Goal: Information Seeking & Learning: Learn about a topic

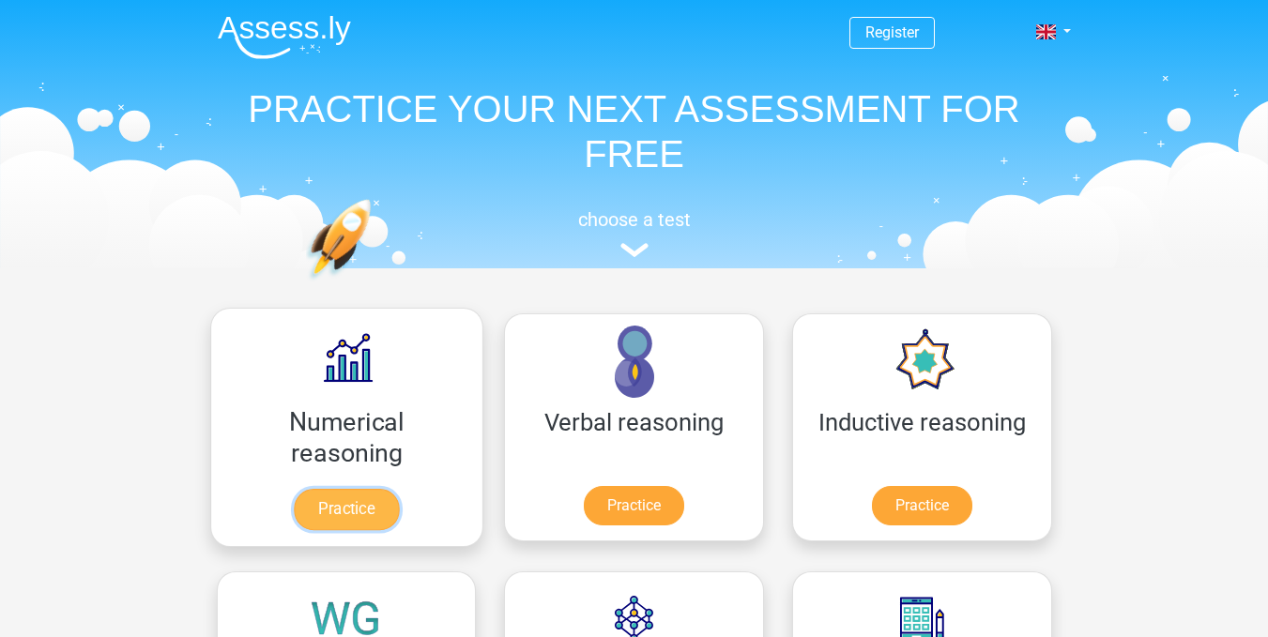
click at [309, 516] on link "Practice" at bounding box center [346, 509] width 105 height 41
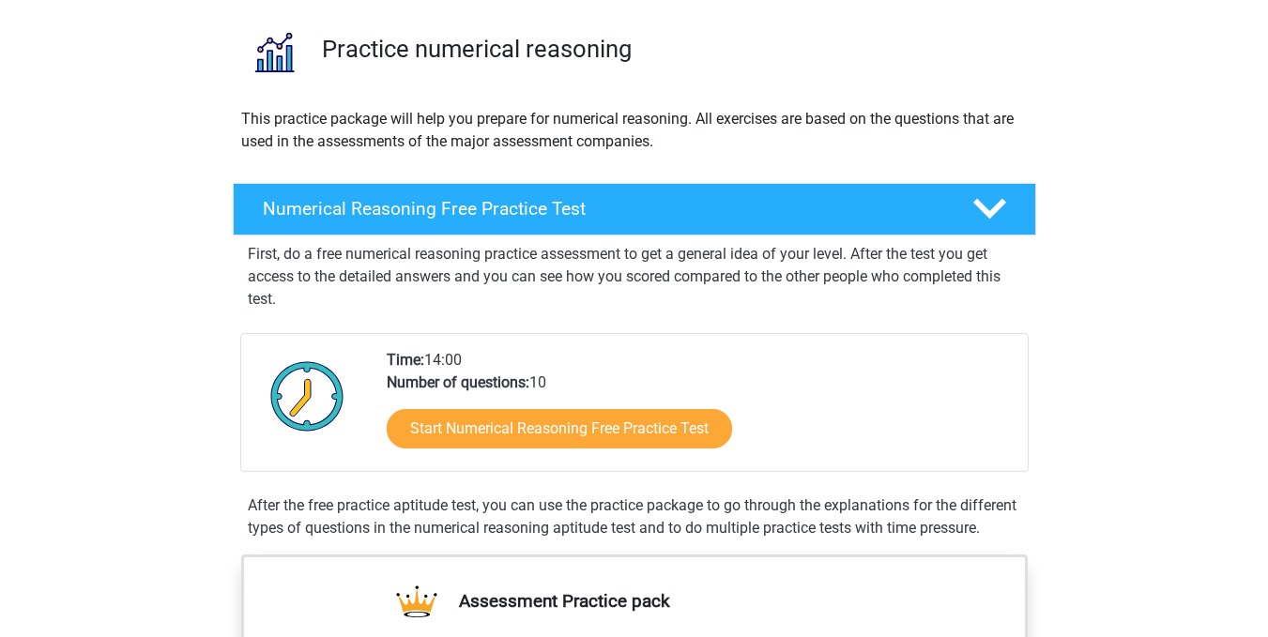
scroll to position [130, 0]
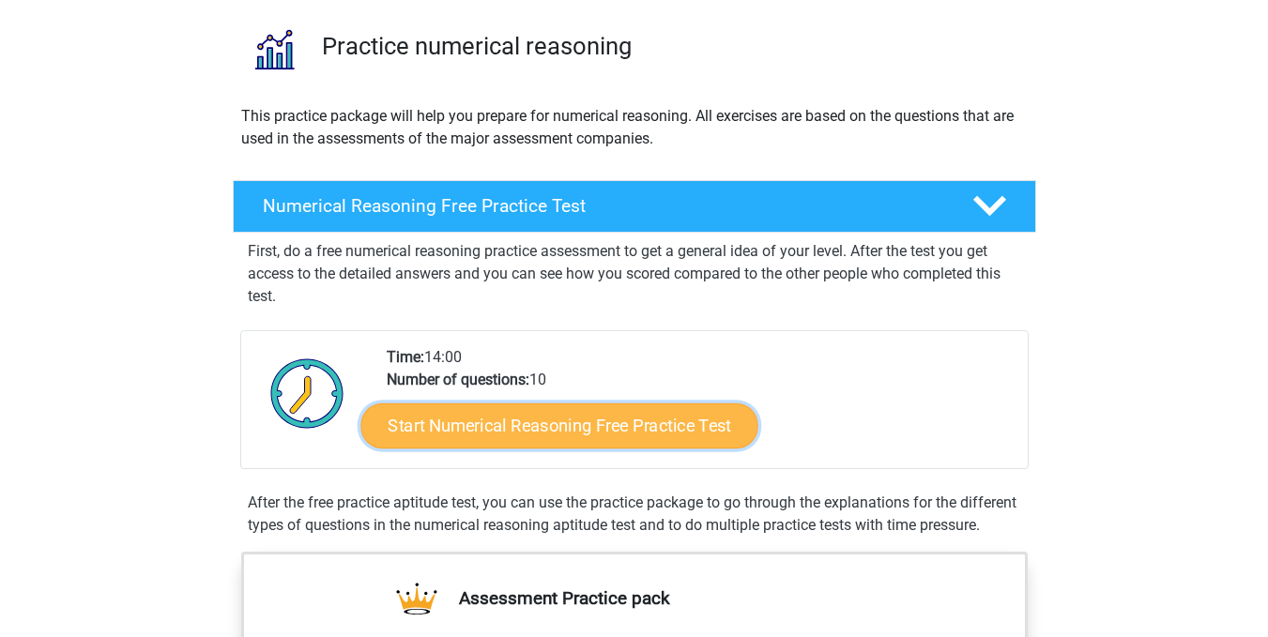
click at [643, 430] on link "Start Numerical Reasoning Free Practice Test" at bounding box center [558, 425] width 397 height 45
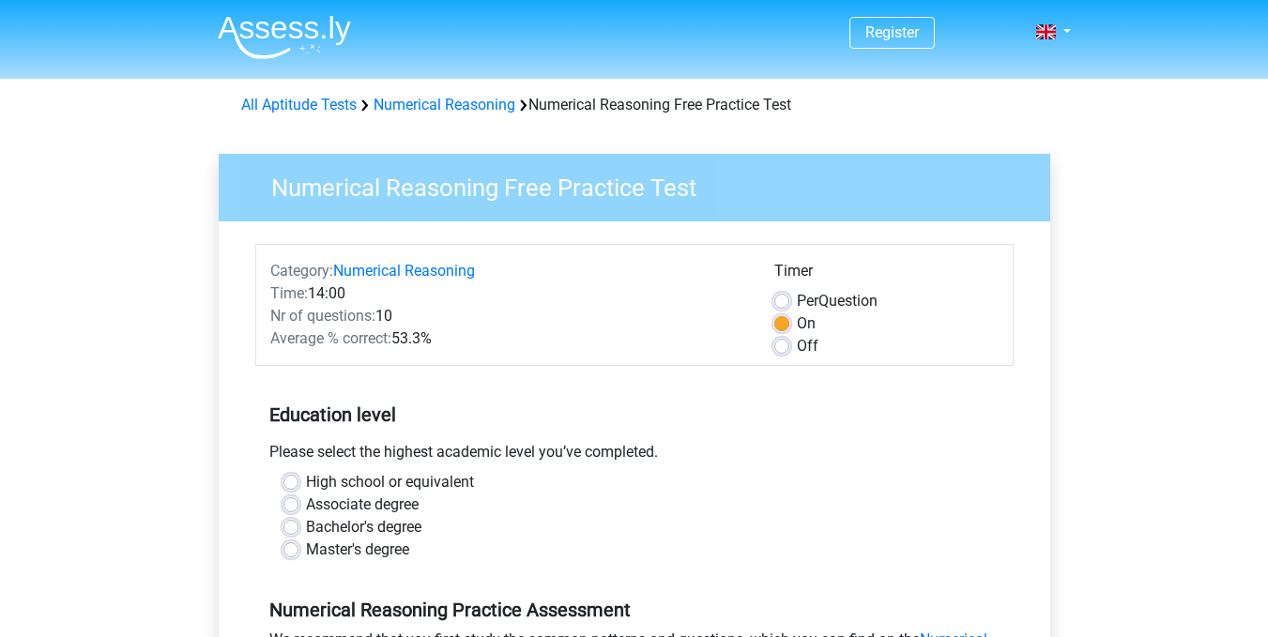
click at [306, 547] on label "Master's degree" at bounding box center [357, 550] width 103 height 23
click at [297, 547] on input "Master's degree" at bounding box center [290, 548] width 15 height 19
radio input "true"
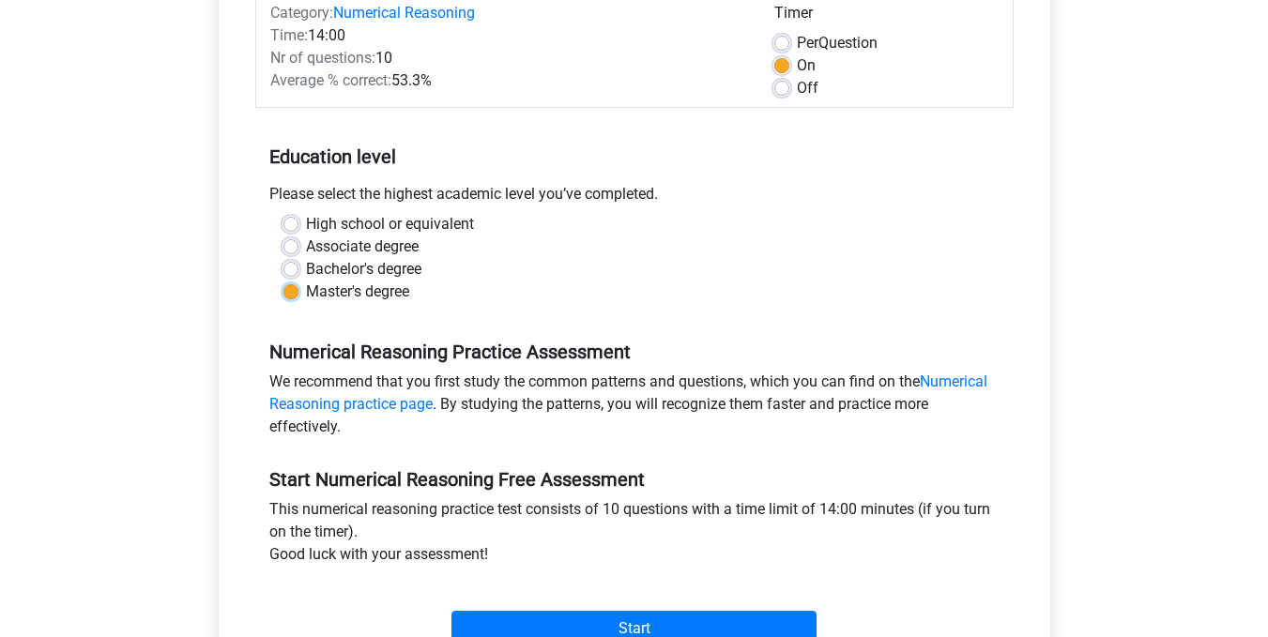
scroll to position [277, 0]
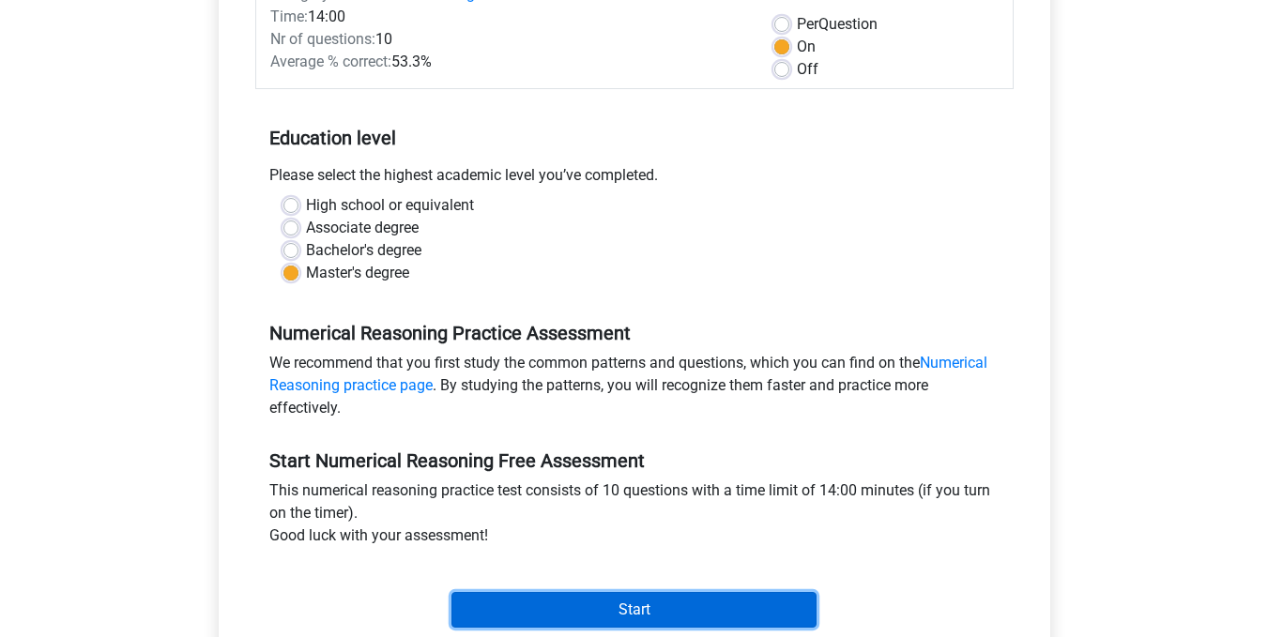
click at [719, 603] on input "Start" at bounding box center [633, 610] width 365 height 36
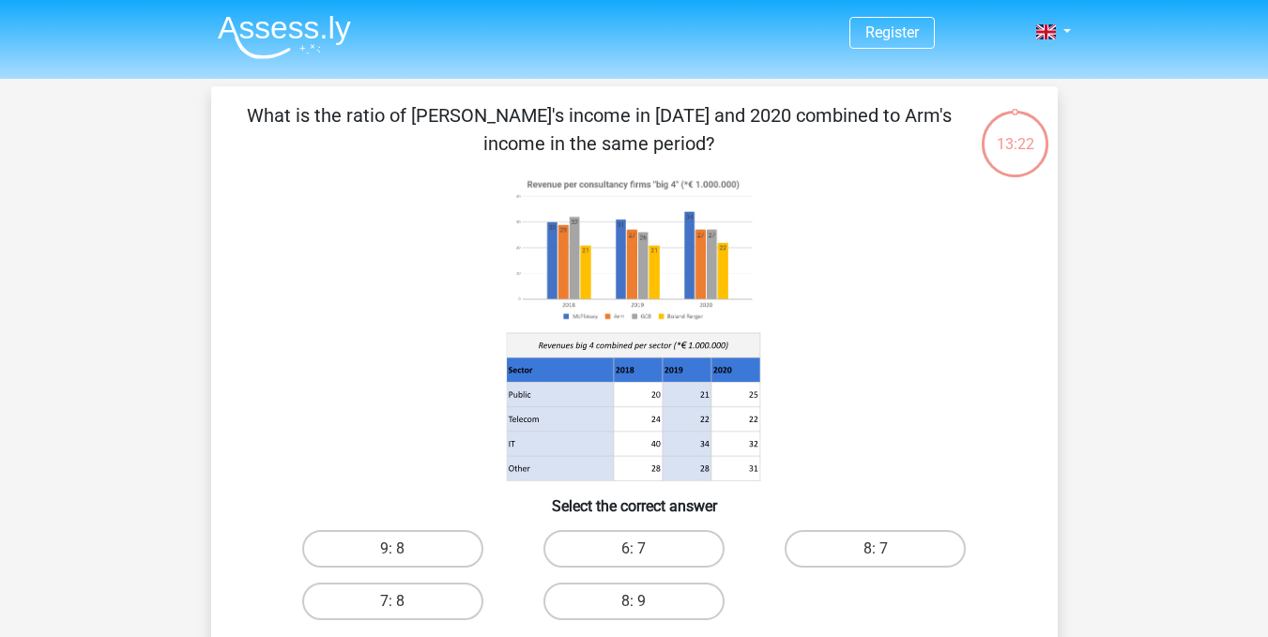
click at [879, 550] on input "8: 7" at bounding box center [882, 555] width 12 height 12
radio input "true"
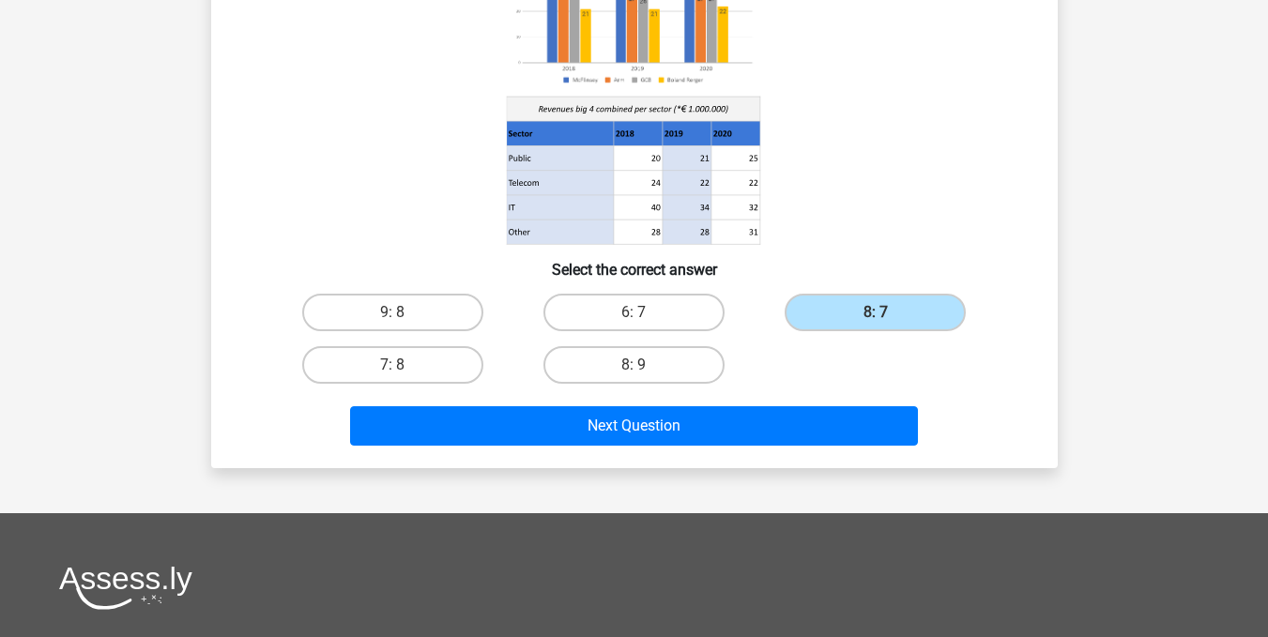
scroll to position [288, 0]
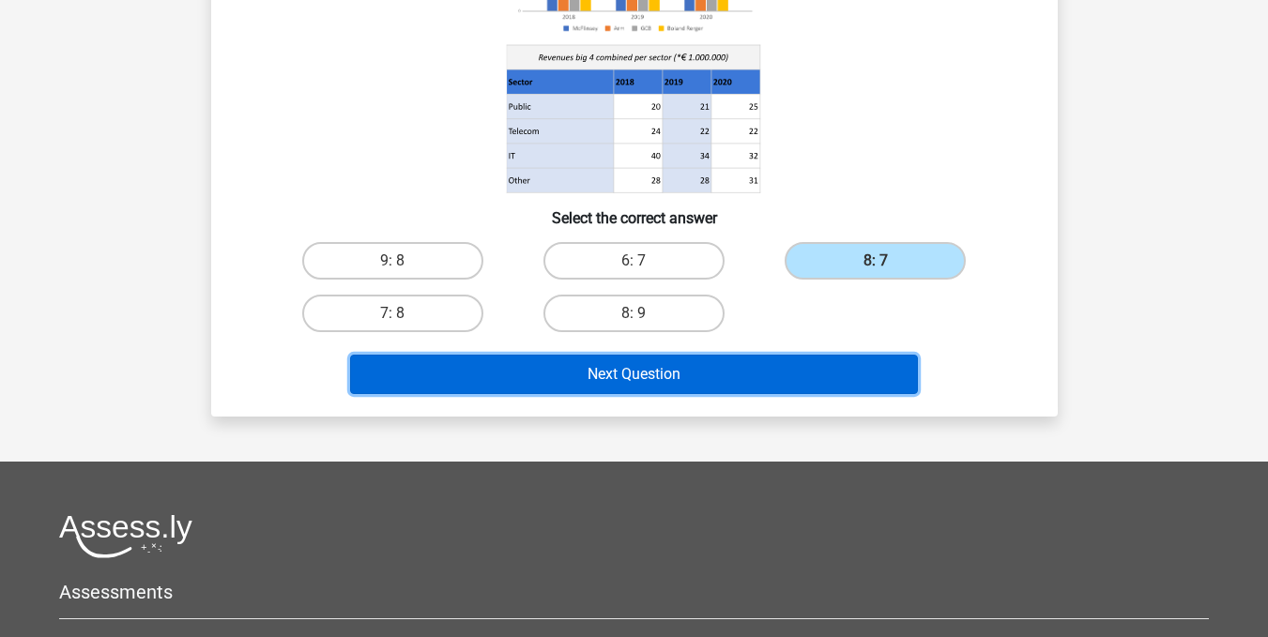
click at [861, 389] on button "Next Question" at bounding box center [634, 374] width 568 height 39
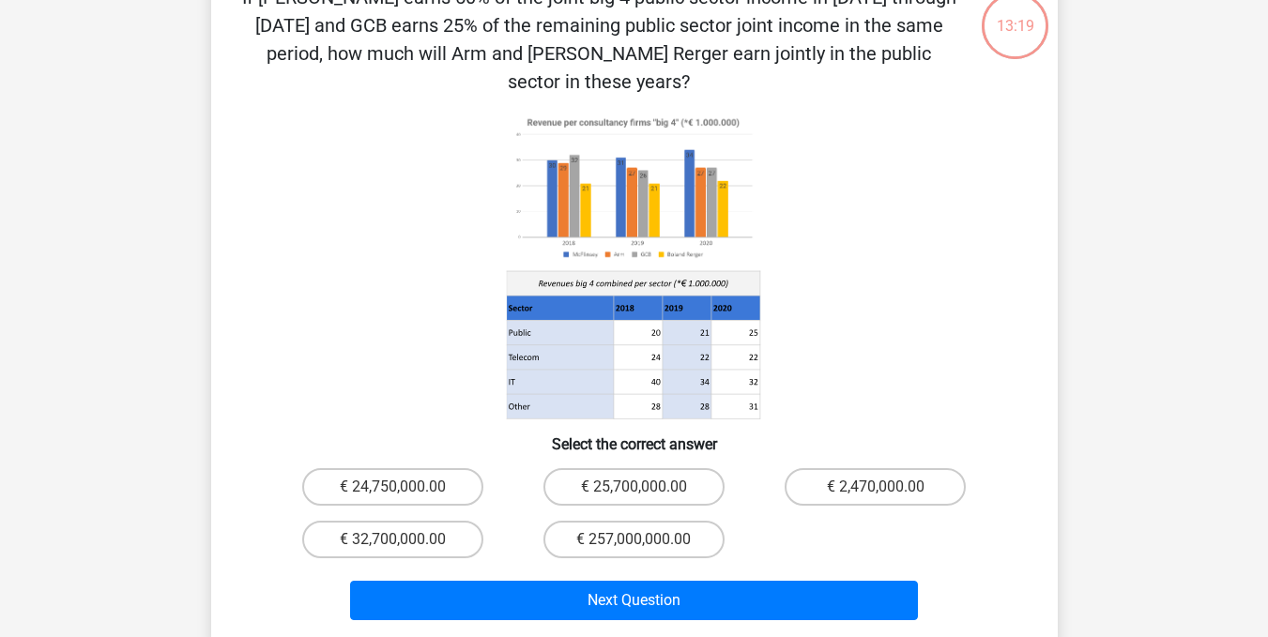
scroll to position [86, 0]
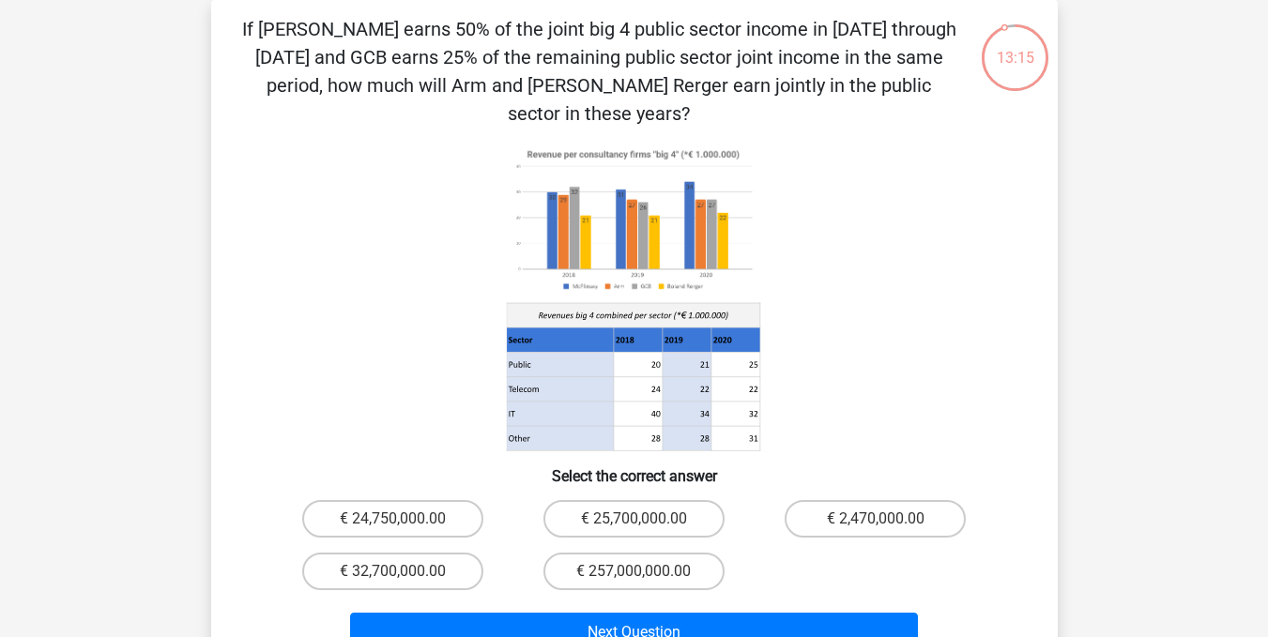
drag, startPoint x: 1277, startPoint y: 160, endPoint x: 942, endPoint y: 171, distance: 335.2
click at [942, 171] on icon at bounding box center [634, 298] width 757 height 310
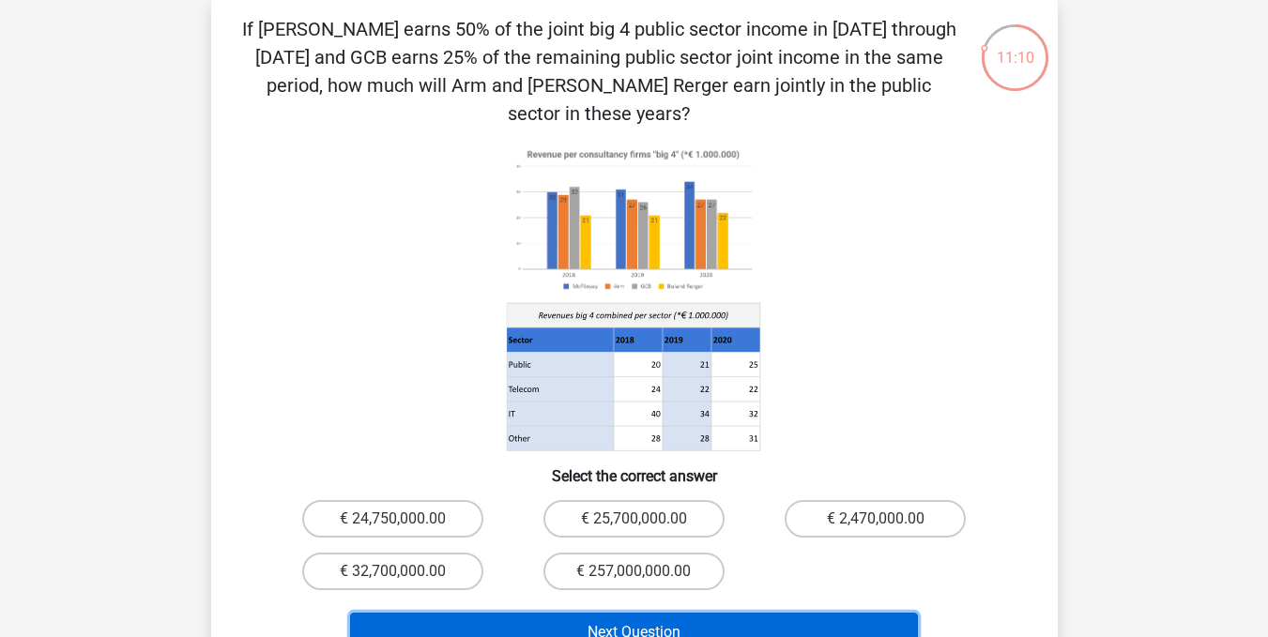
click at [675, 613] on button "Next Question" at bounding box center [634, 632] width 568 height 39
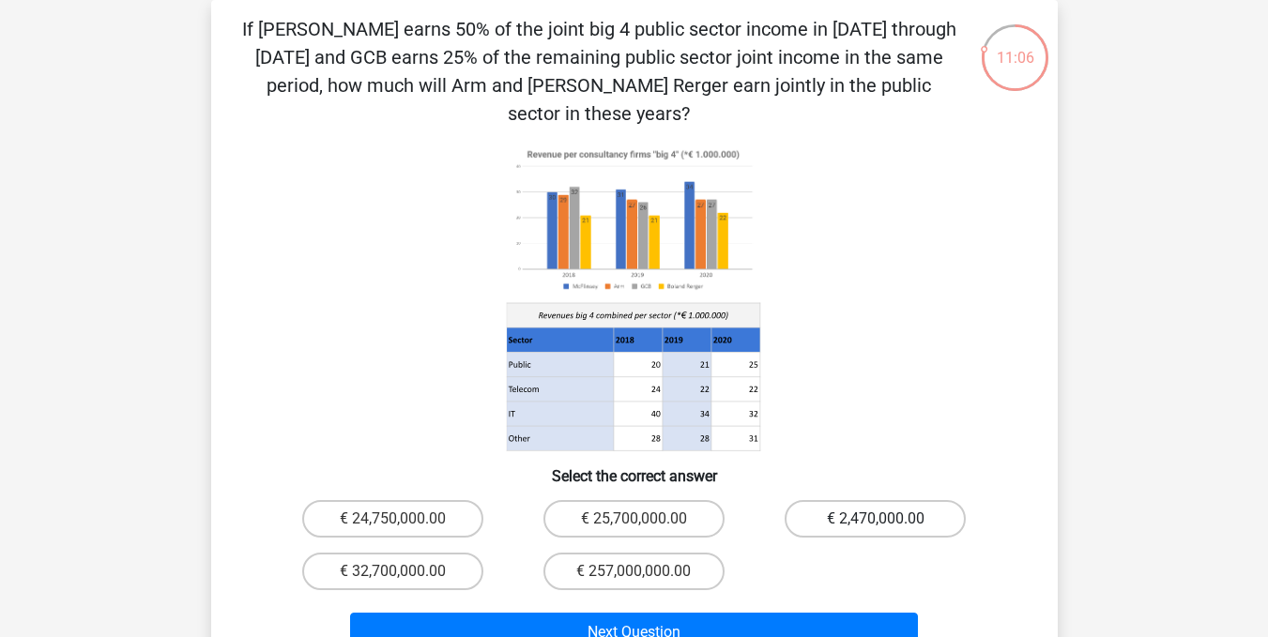
click at [890, 500] on label "€ 2,470,000.00" at bounding box center [875, 519] width 181 height 38
click at [888, 519] on input "€ 2,470,000.00" at bounding box center [882, 525] width 12 height 12
radio input "true"
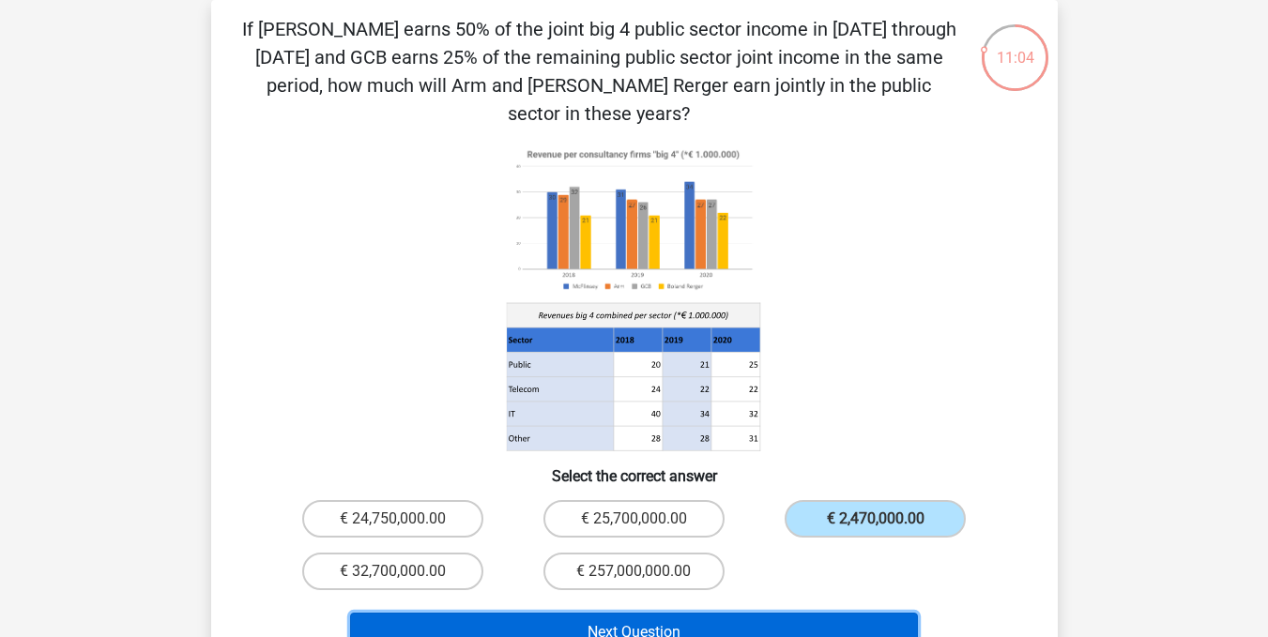
click at [751, 613] on button "Next Question" at bounding box center [634, 632] width 568 height 39
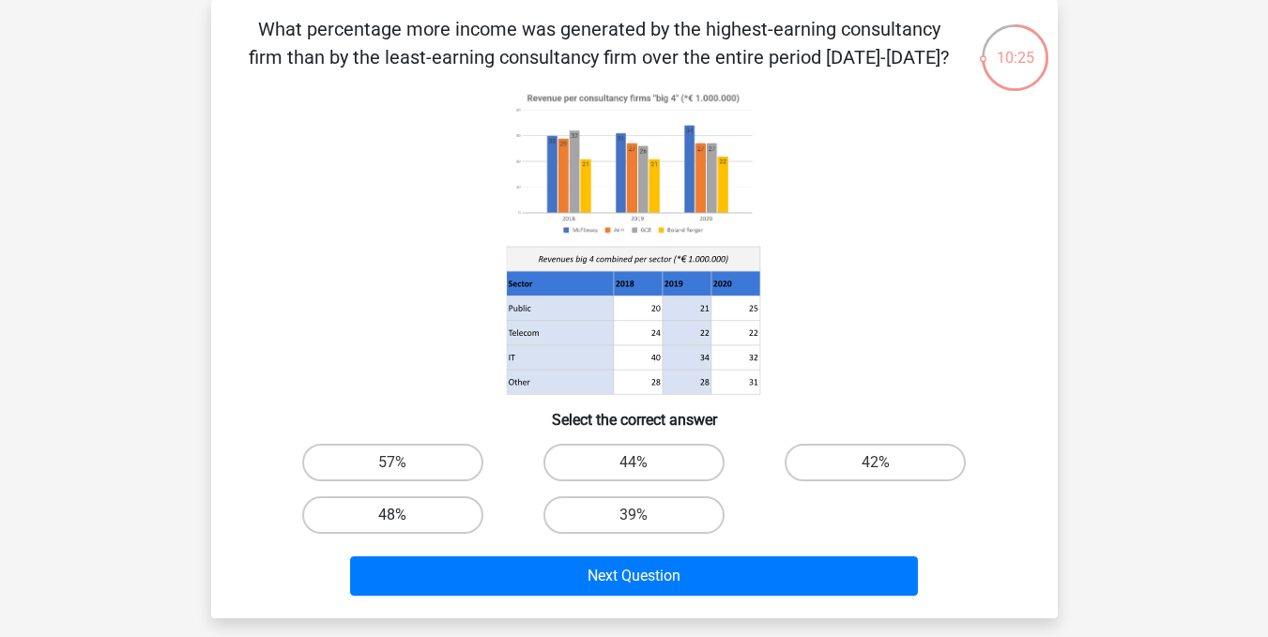
click at [453, 514] on label "48%" at bounding box center [392, 516] width 181 height 38
click at [405, 515] on input "48%" at bounding box center [398, 521] width 12 height 12
radio input "true"
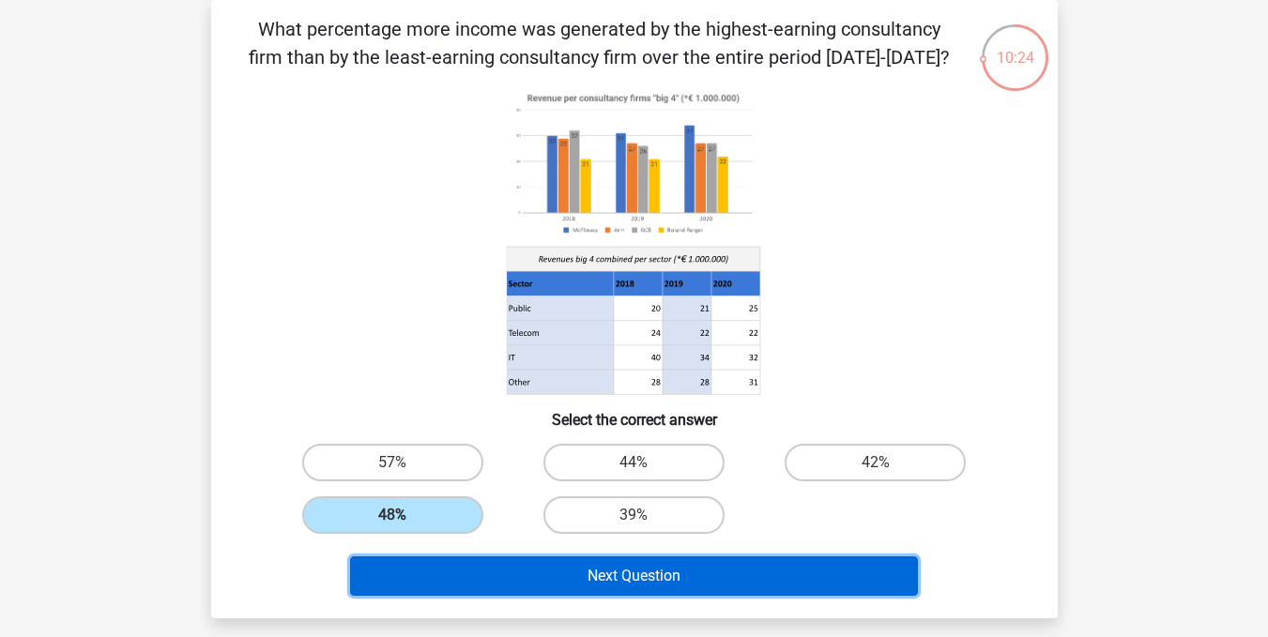
click at [584, 573] on button "Next Question" at bounding box center [634, 576] width 568 height 39
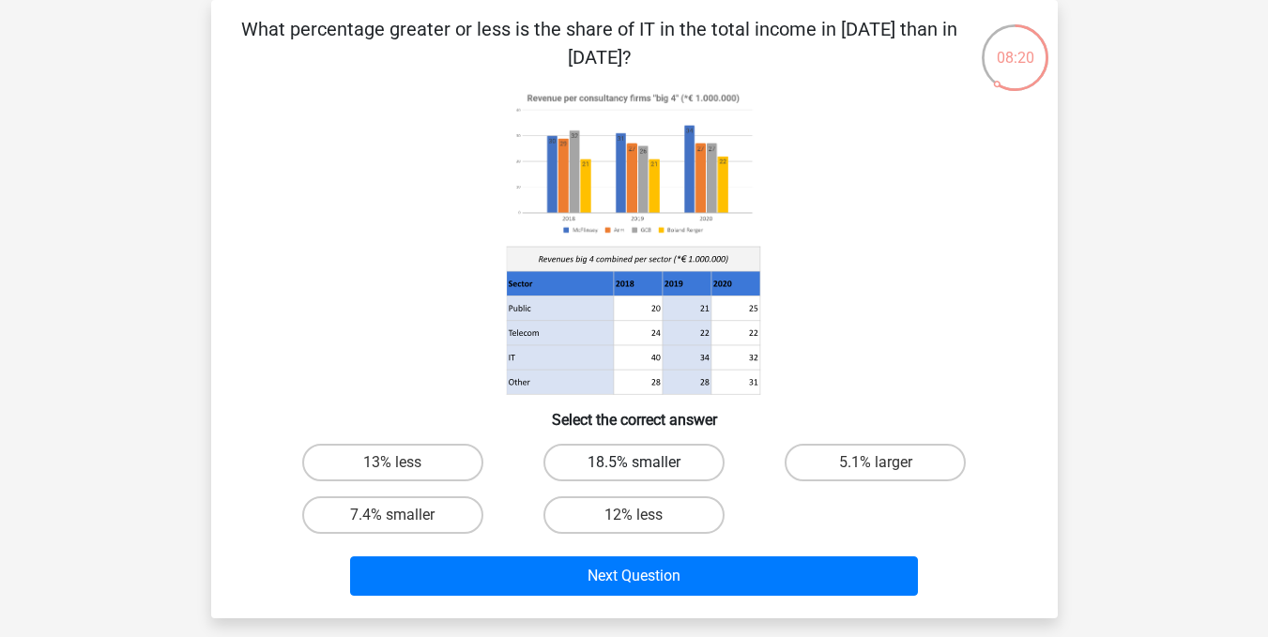
click at [629, 468] on label "18.5% smaller" at bounding box center [633, 463] width 181 height 38
click at [634, 468] on input "18.5% smaller" at bounding box center [640, 469] width 12 height 12
radio input "true"
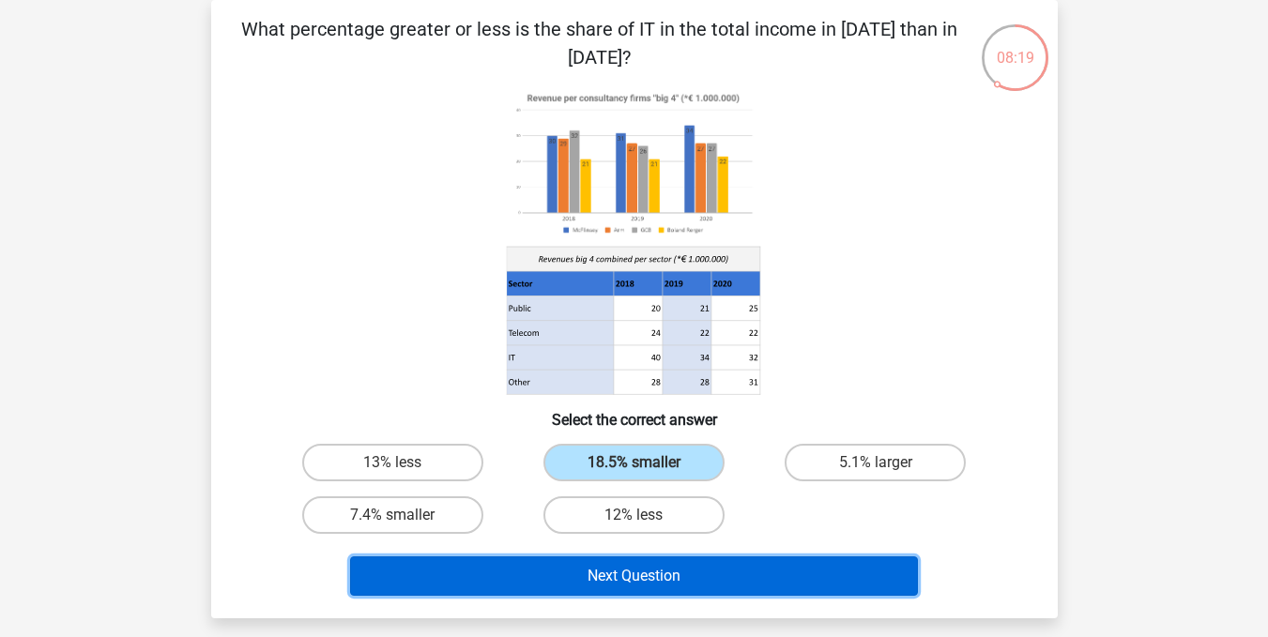
click at [661, 580] on button "Next Question" at bounding box center [634, 576] width 568 height 39
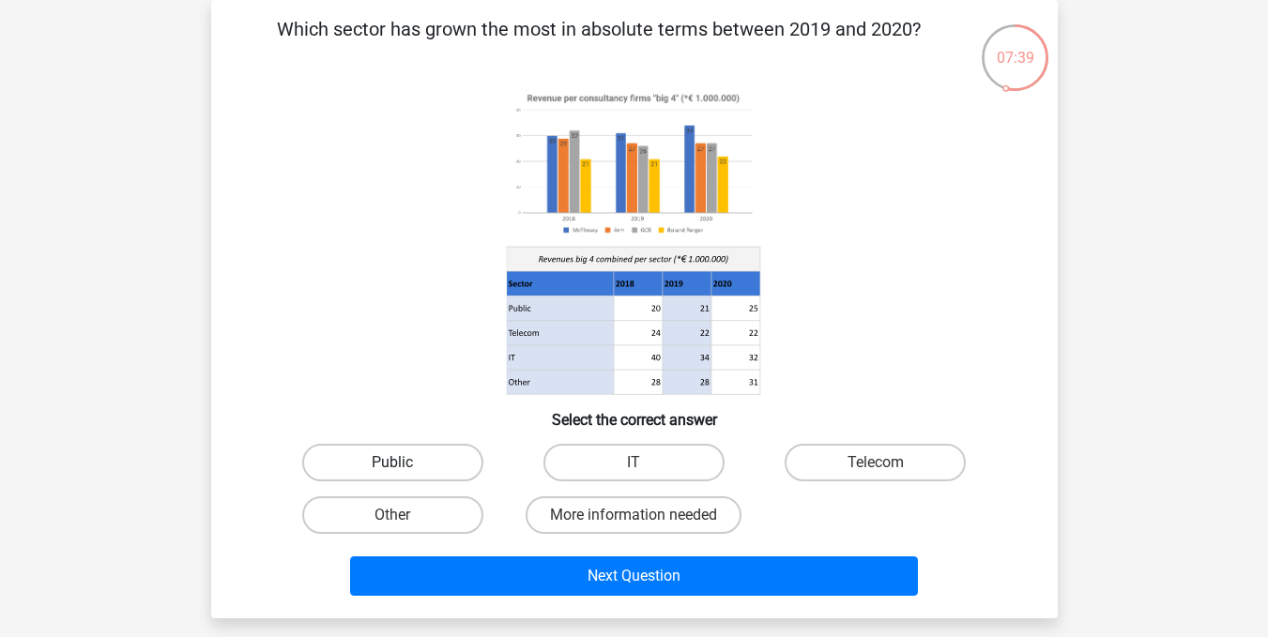
click at [403, 455] on label "Public" at bounding box center [392, 463] width 181 height 38
click at [403, 463] on input "Public" at bounding box center [398, 469] width 12 height 12
radio input "true"
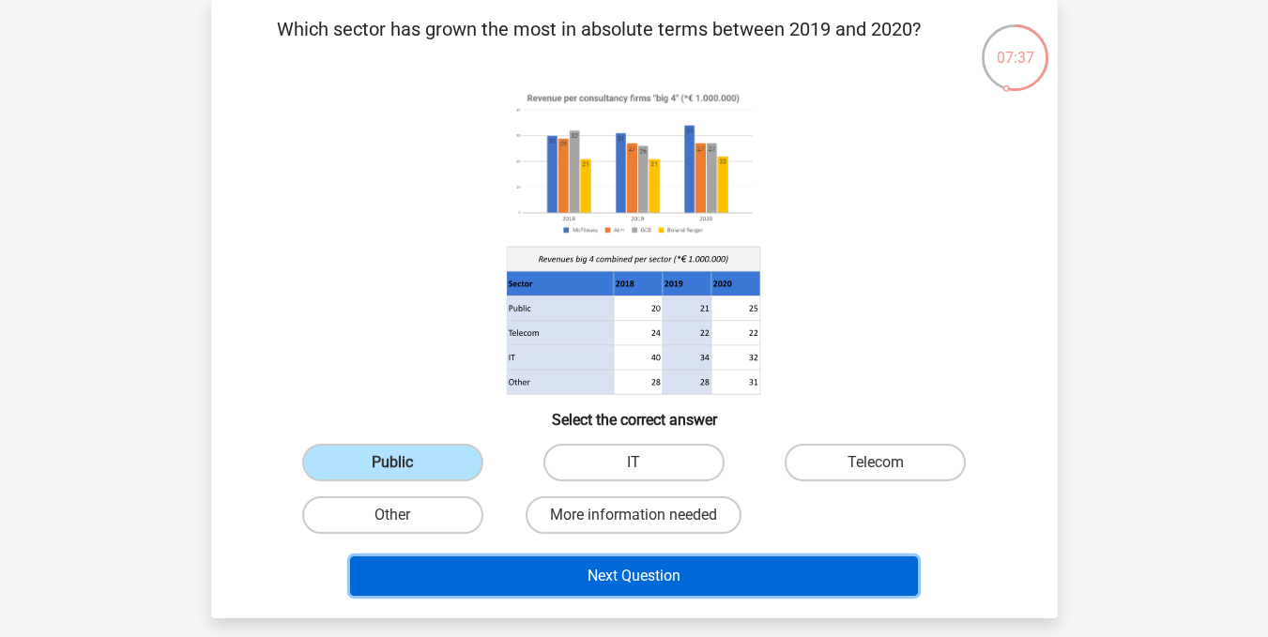
click at [670, 579] on button "Next Question" at bounding box center [634, 576] width 568 height 39
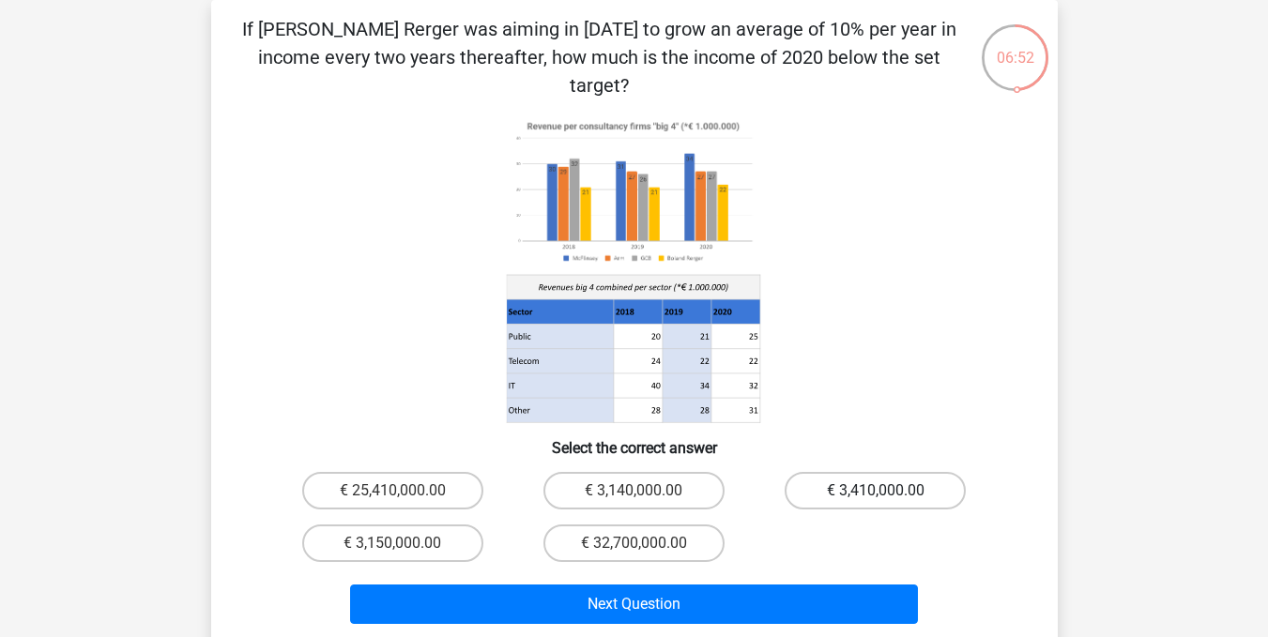
click at [892, 472] on label "€ 3,410,000.00" at bounding box center [875, 491] width 181 height 38
click at [888, 491] on input "€ 3,410,000.00" at bounding box center [882, 497] width 12 height 12
radio input "true"
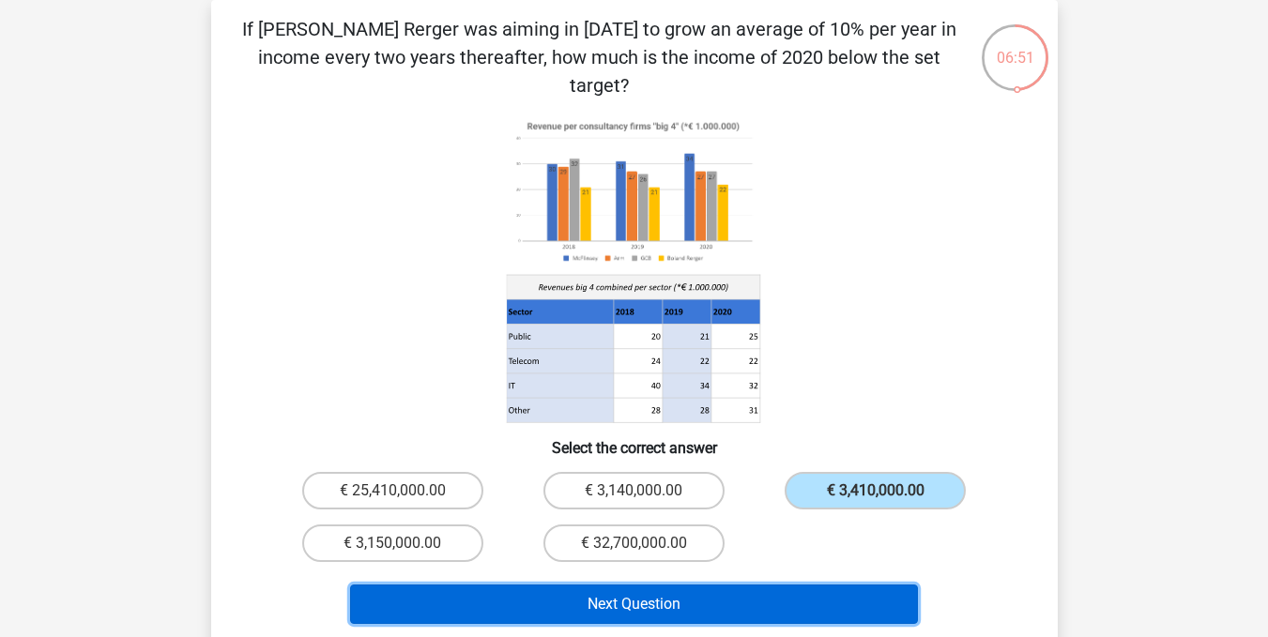
click at [754, 585] on button "Next Question" at bounding box center [634, 604] width 568 height 39
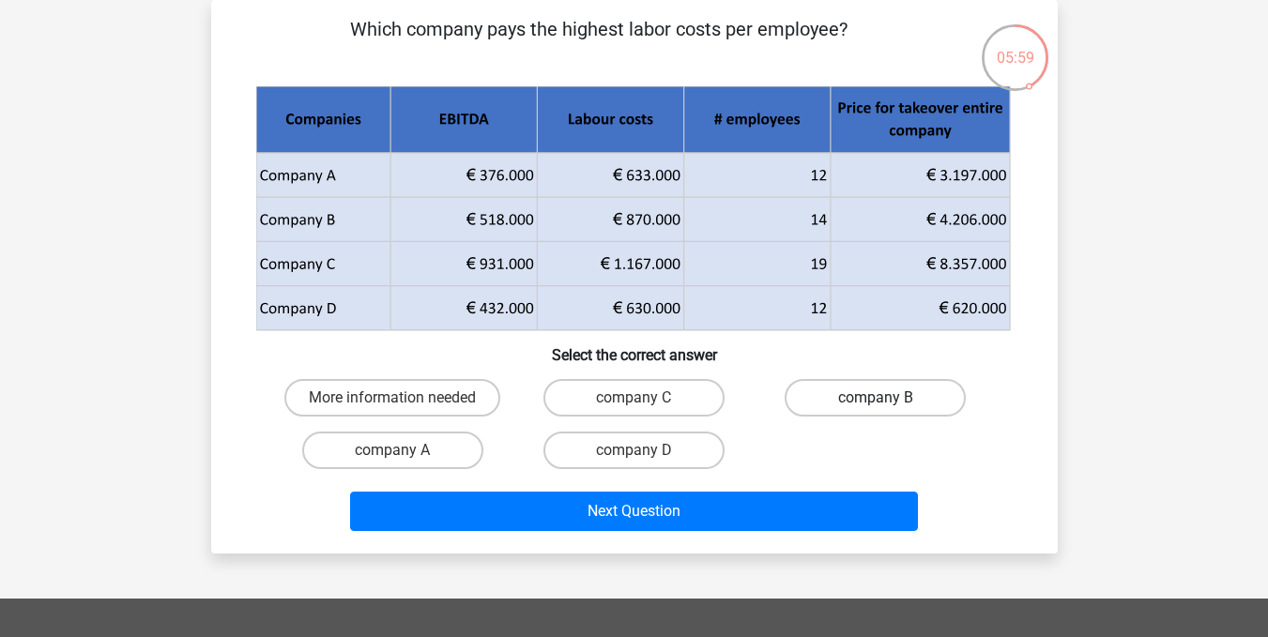
click at [888, 398] on label "company B" at bounding box center [875, 398] width 181 height 38
click at [888, 398] on input "company B" at bounding box center [882, 404] width 12 height 12
radio input "true"
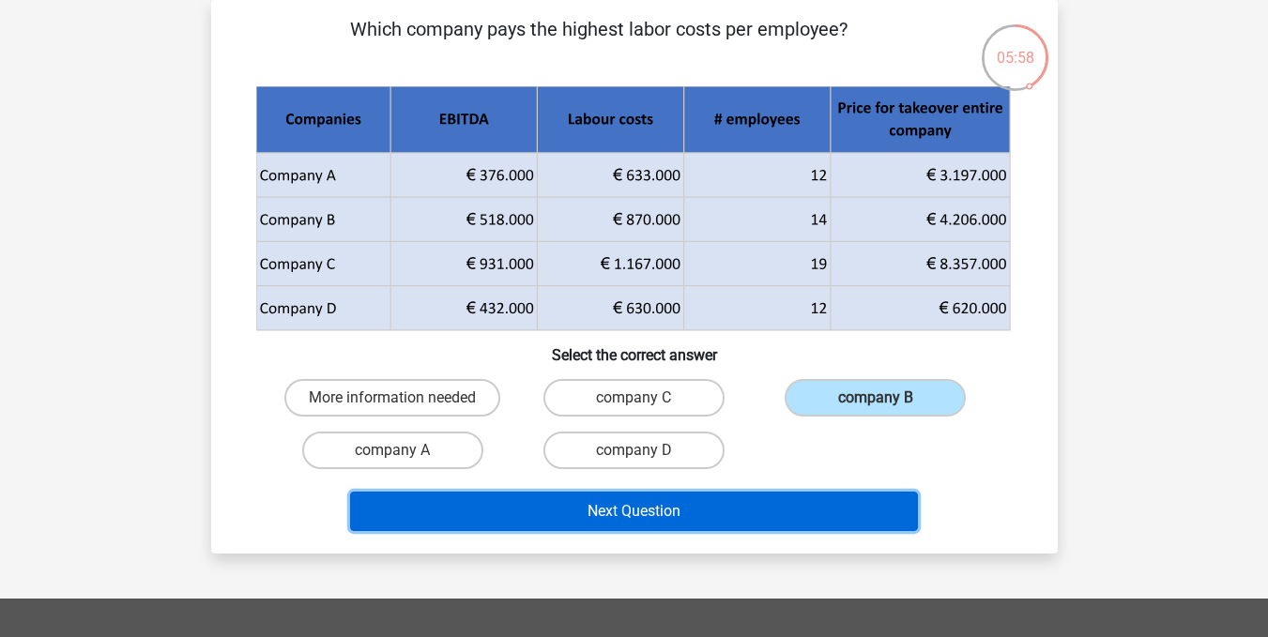
click at [830, 505] on button "Next Question" at bounding box center [634, 511] width 568 height 39
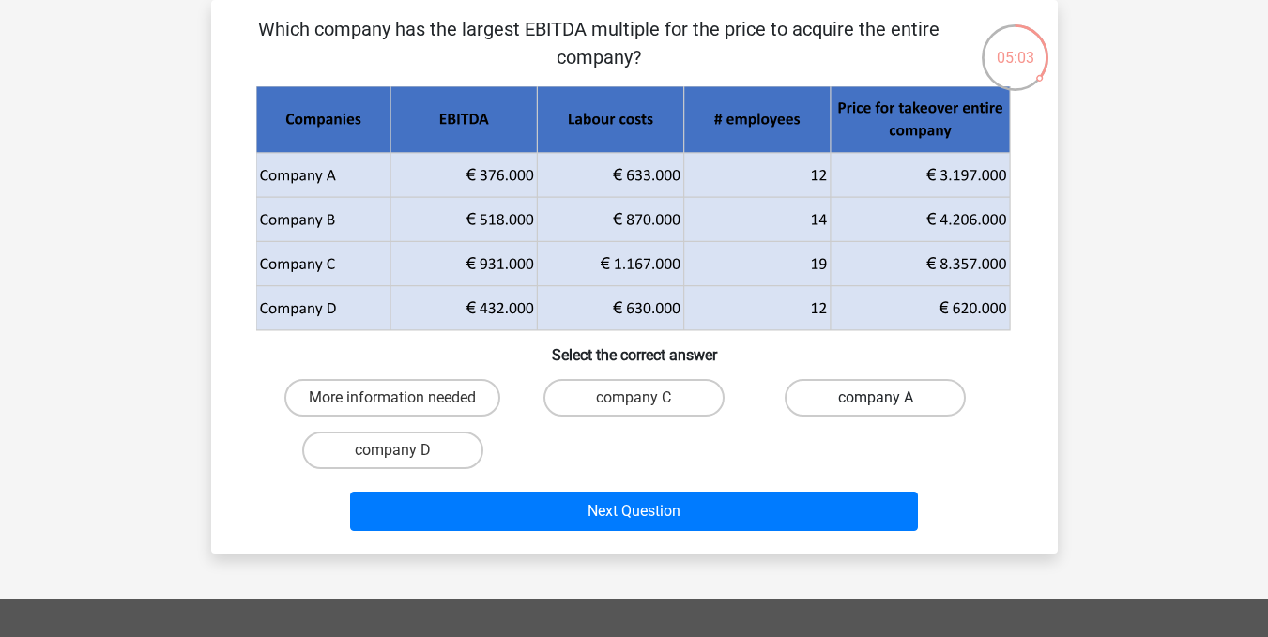
click at [910, 396] on label "company A" at bounding box center [875, 398] width 181 height 38
click at [888, 398] on input "company A" at bounding box center [882, 404] width 12 height 12
radio input "true"
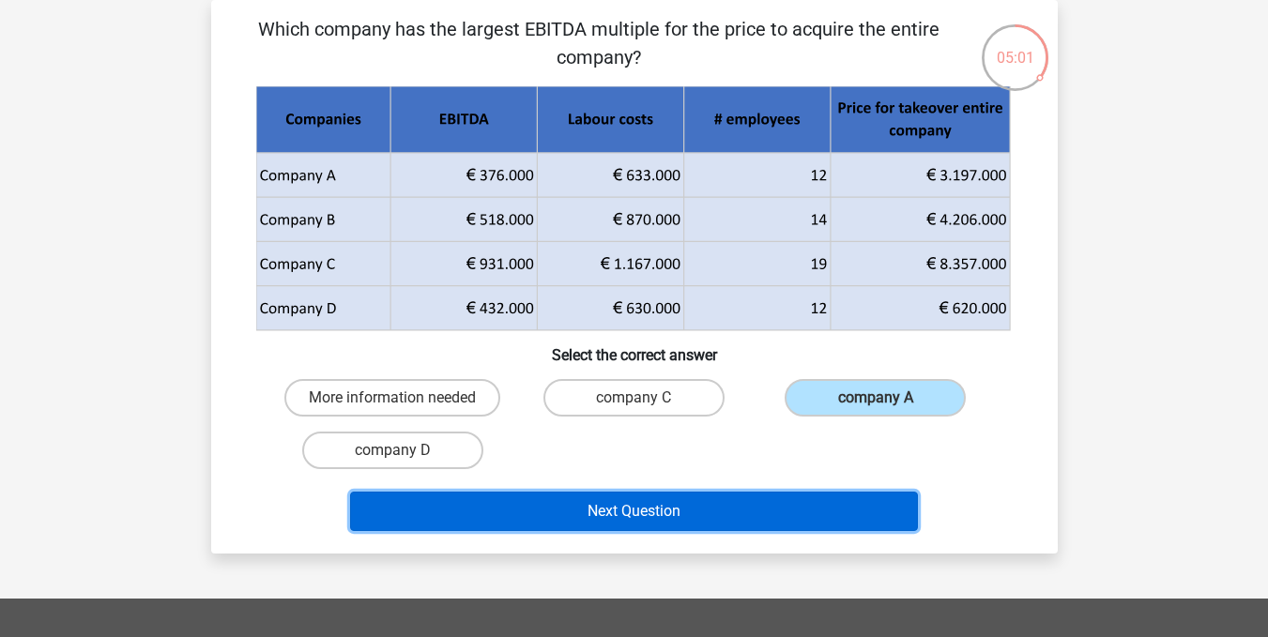
click at [775, 505] on button "Next Question" at bounding box center [634, 511] width 568 height 39
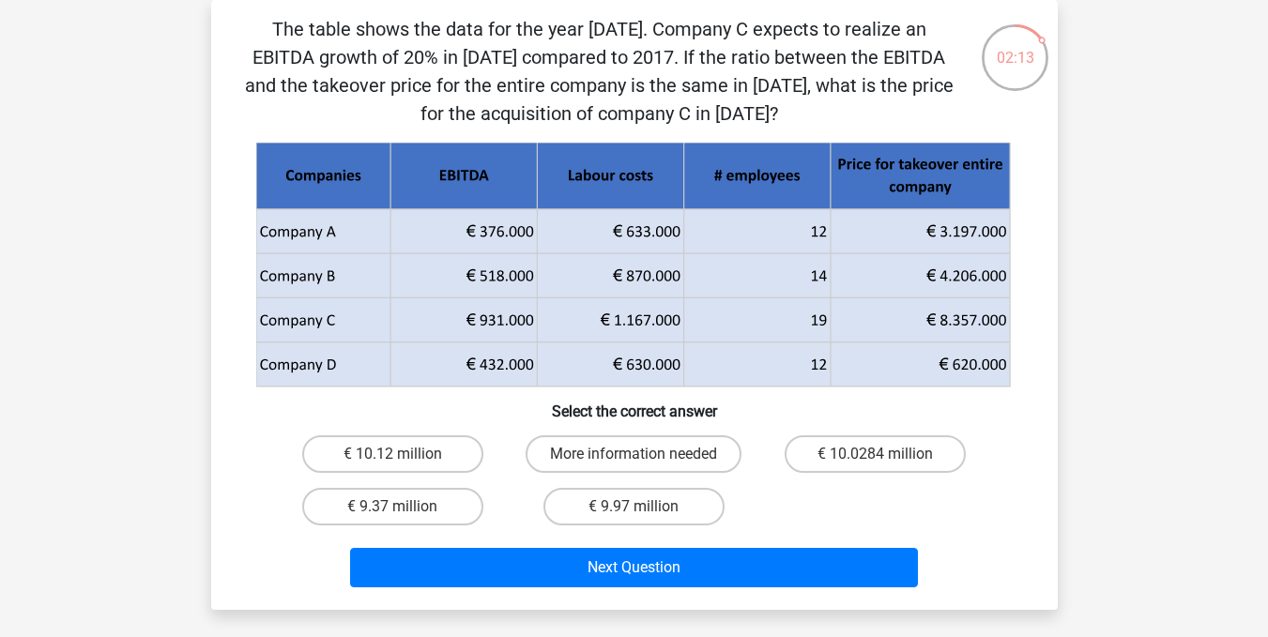
click at [880, 464] on input "€ 10.0284 million" at bounding box center [882, 460] width 12 height 12
radio input "true"
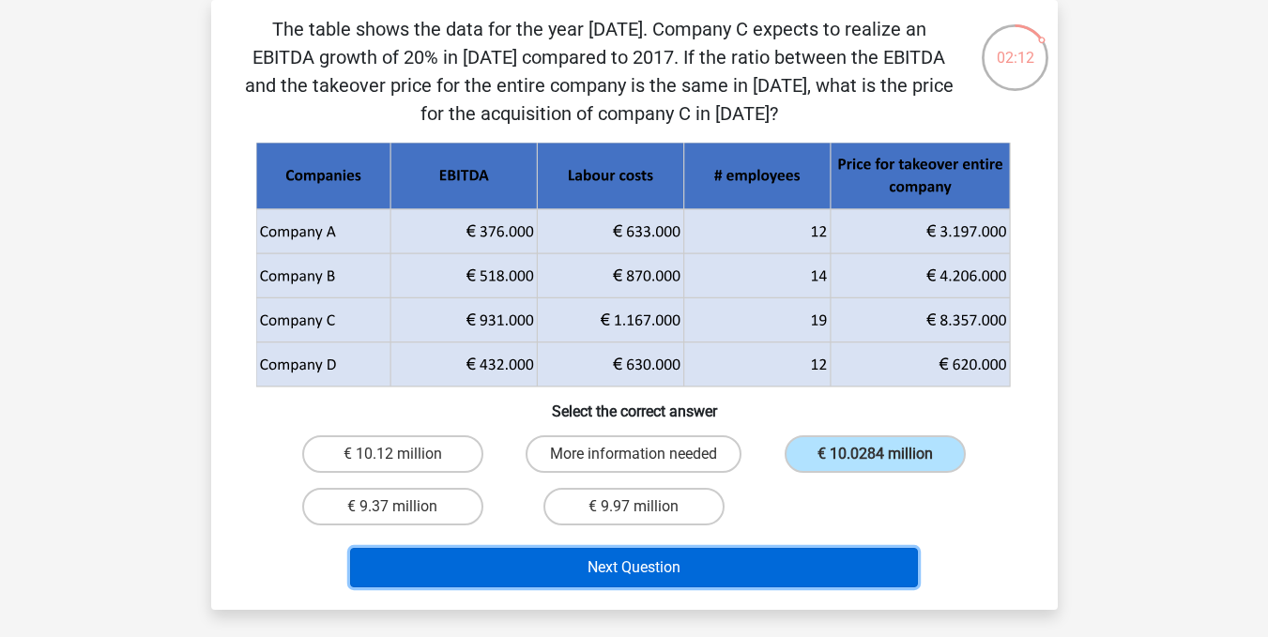
click at [781, 563] on button "Next Question" at bounding box center [634, 567] width 568 height 39
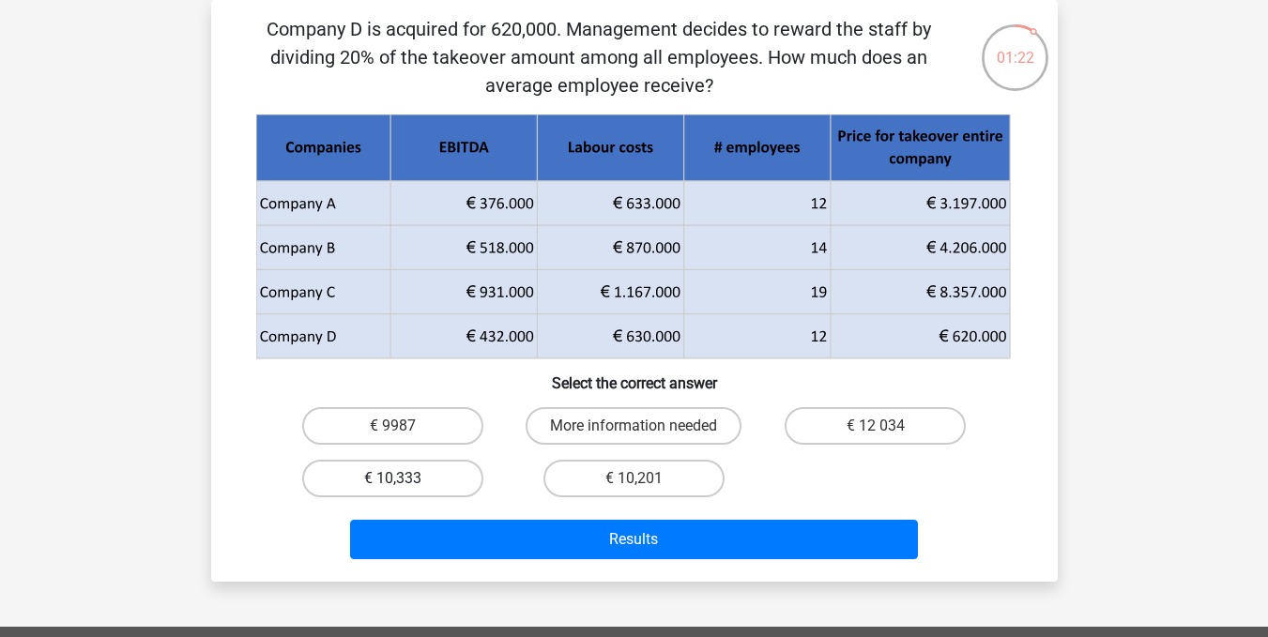
click at [439, 466] on label "€ 10,333" at bounding box center [392, 479] width 181 height 38
click at [405, 479] on input "€ 10,333" at bounding box center [398, 485] width 12 height 12
radio input "true"
click at [439, 466] on label "€ 10,333" at bounding box center [392, 479] width 181 height 38
click at [405, 479] on input "€ 10,333" at bounding box center [398, 485] width 12 height 12
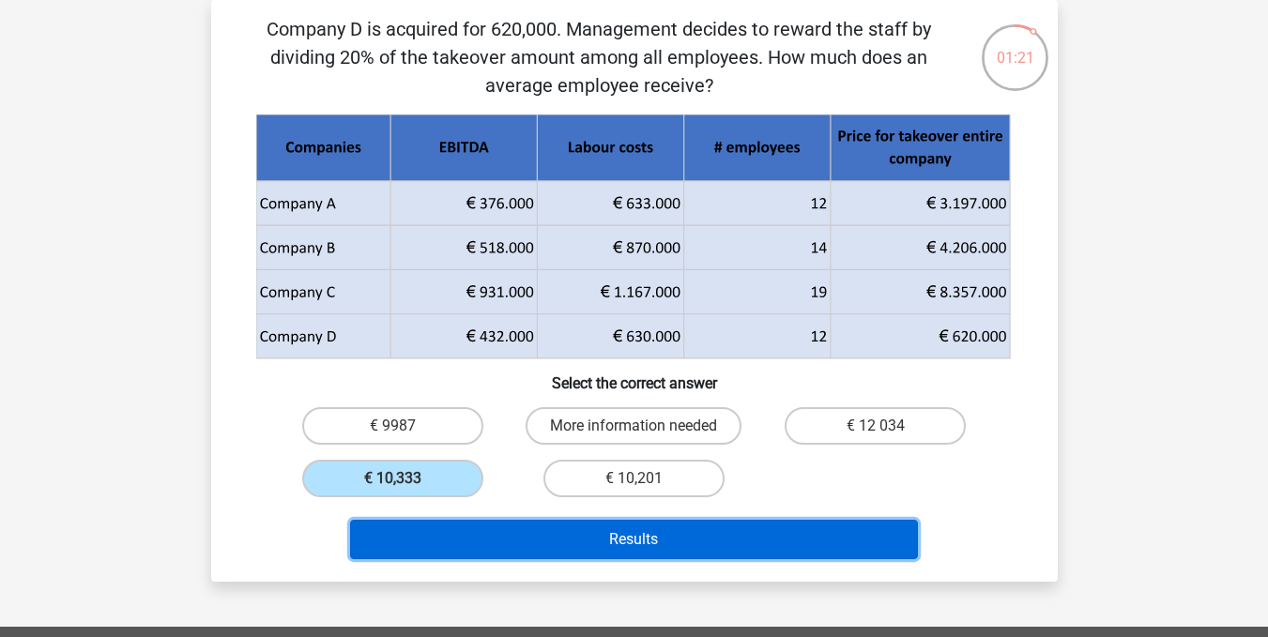
click at [604, 533] on button "Results" at bounding box center [634, 539] width 568 height 39
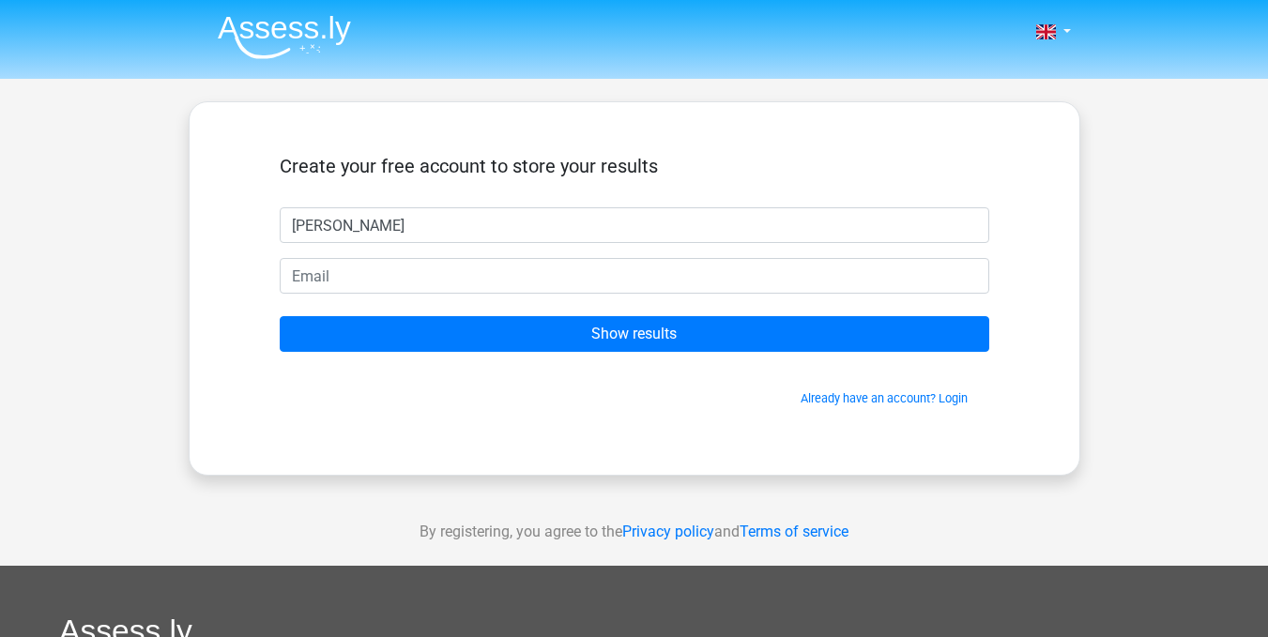
type input "[PERSON_NAME]"
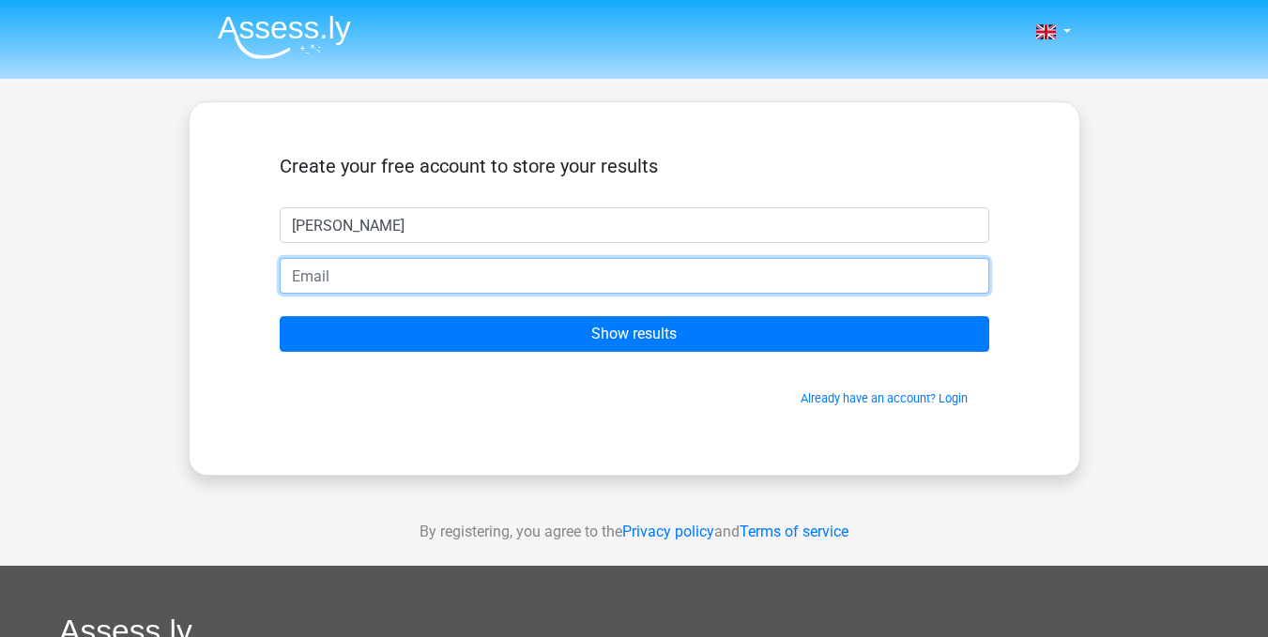
click at [336, 264] on input "email" at bounding box center [635, 276] width 710 height 36
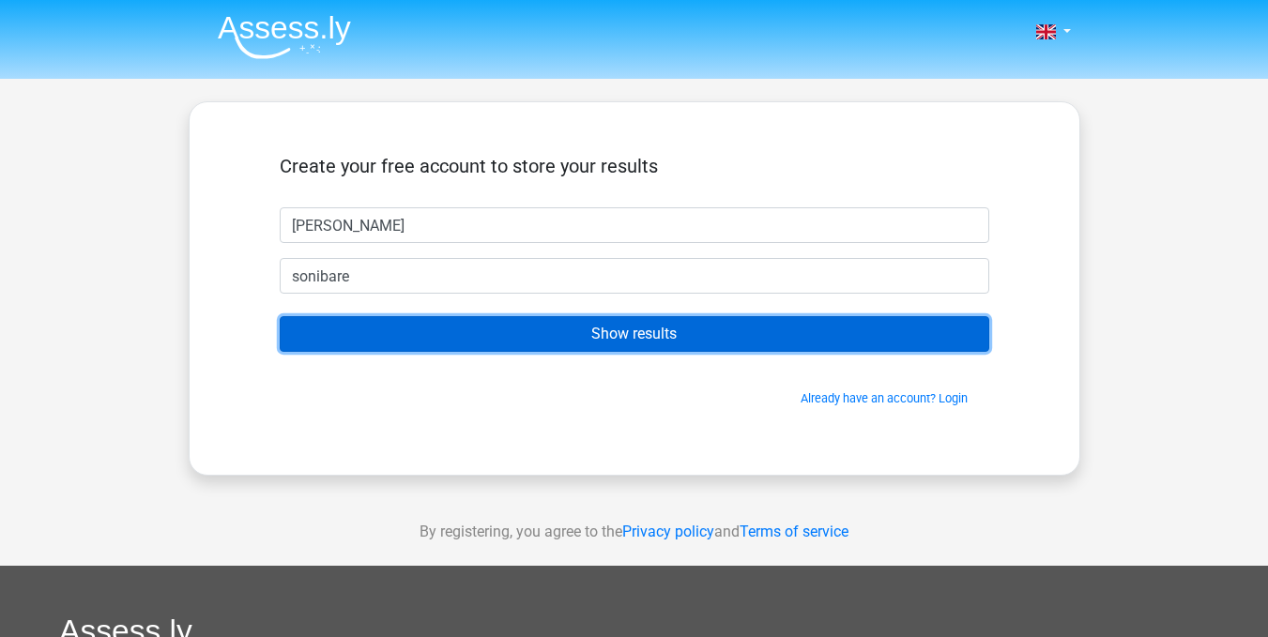
click at [309, 333] on input "Show results" at bounding box center [635, 334] width 710 height 36
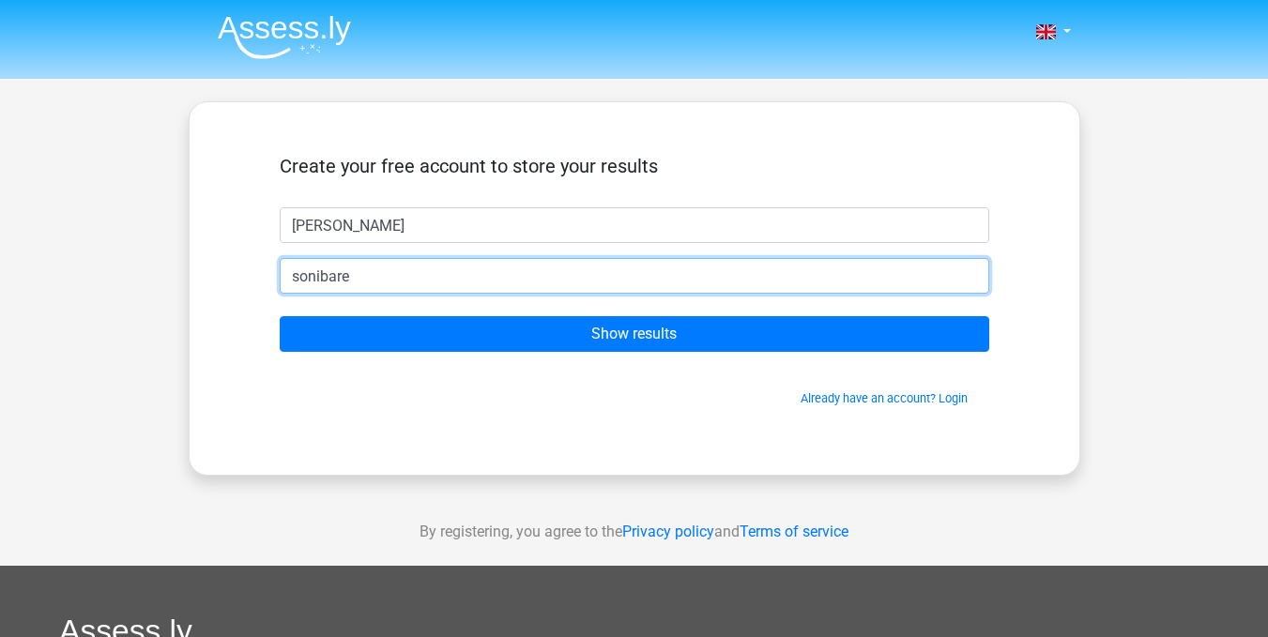
click at [369, 283] on input "sonibare" at bounding box center [635, 276] width 710 height 36
type input "[EMAIL_ADDRESS][DOMAIN_NAME]"
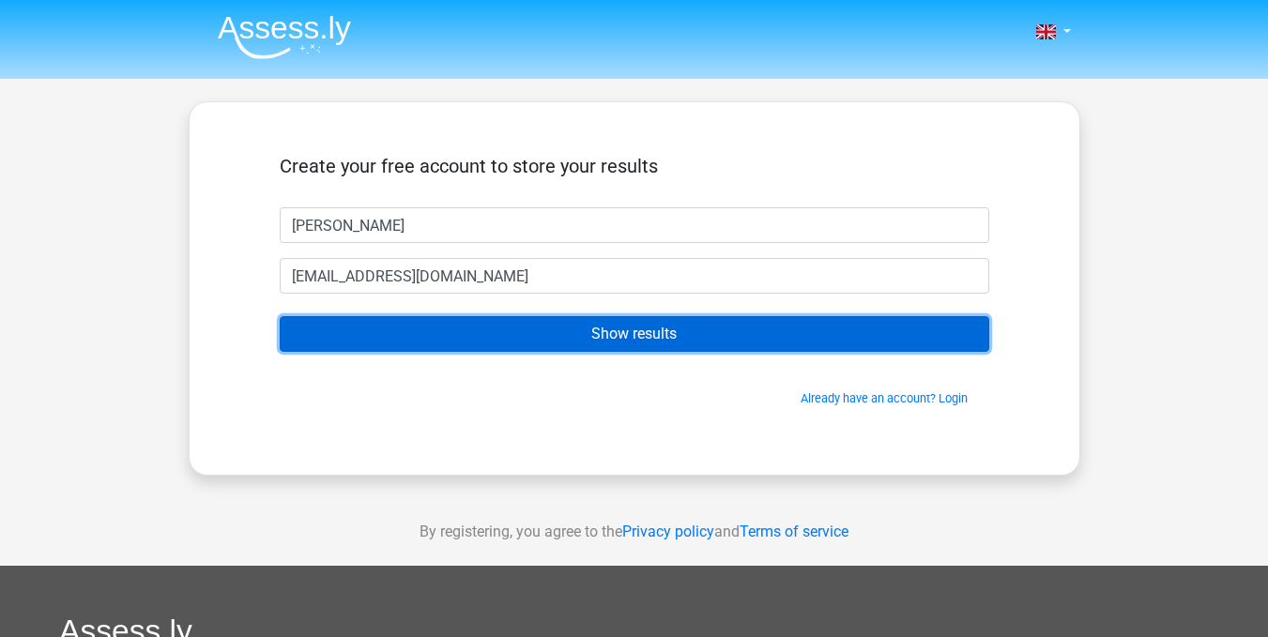
click at [432, 334] on input "Show results" at bounding box center [635, 334] width 710 height 36
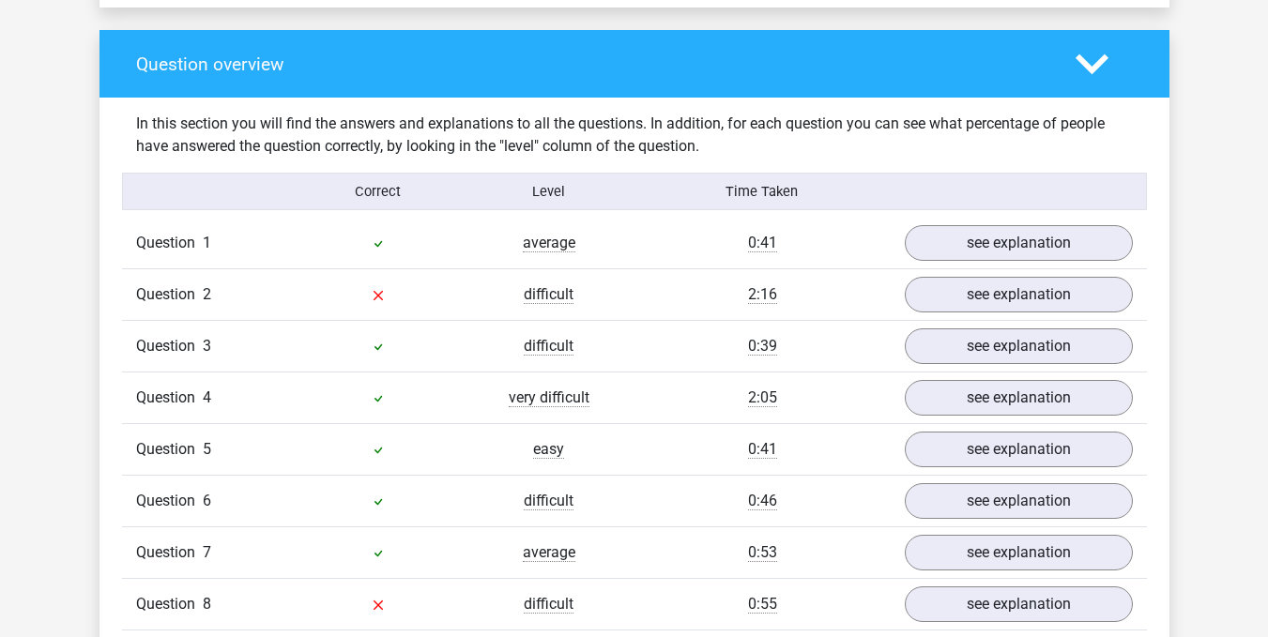
scroll to position [1418, 0]
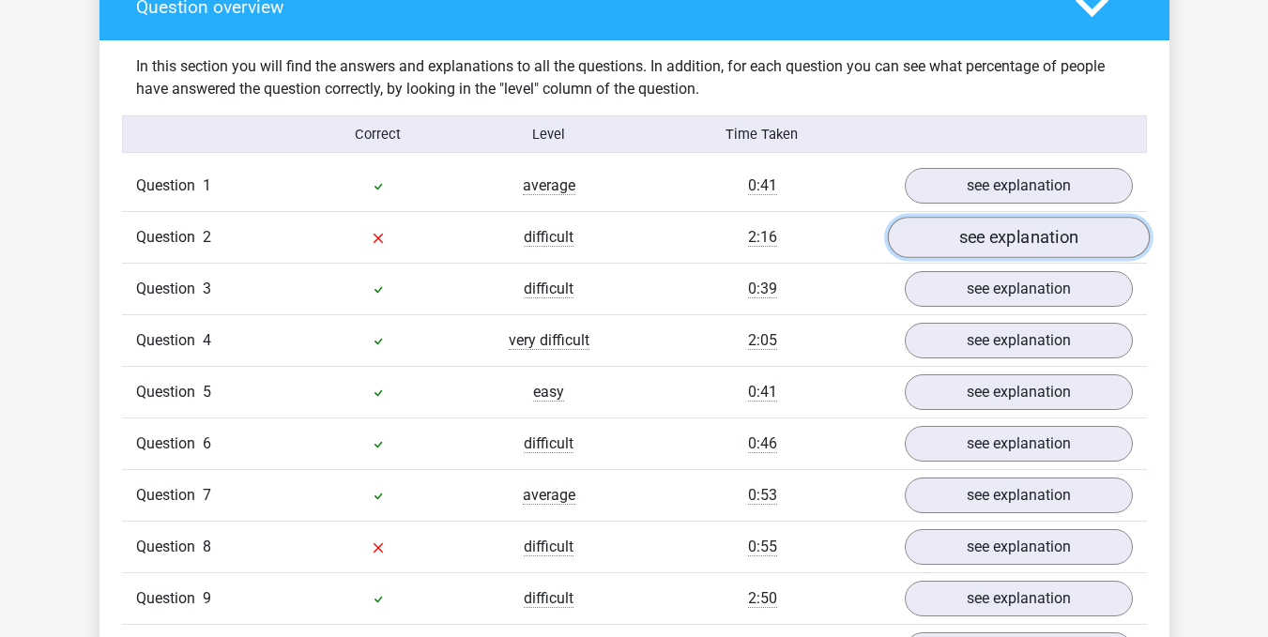
click at [1090, 232] on link "see explanation" at bounding box center [1018, 237] width 262 height 41
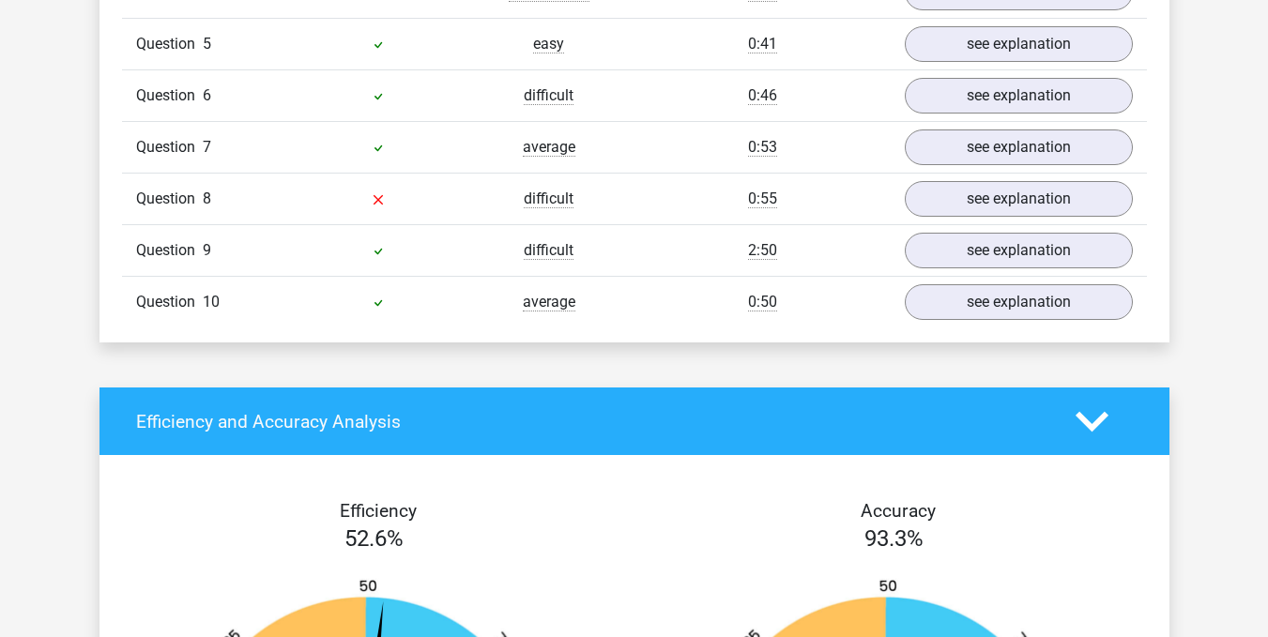
scroll to position [2538, 0]
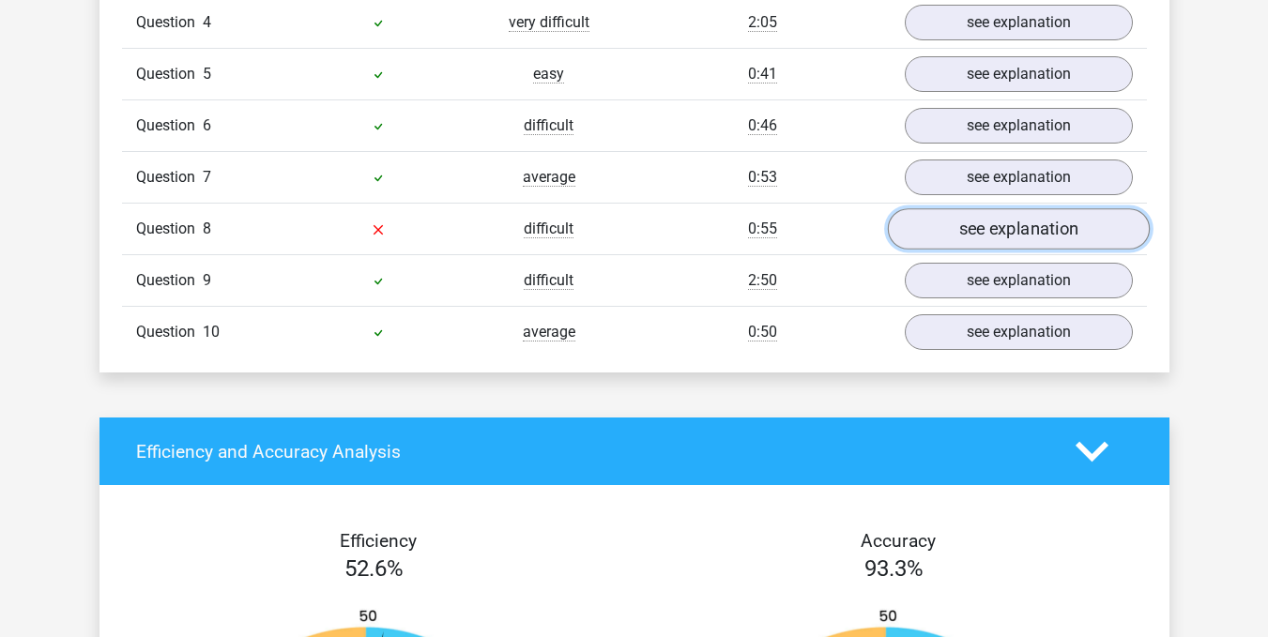
click at [987, 208] on link "see explanation" at bounding box center [1018, 228] width 262 height 41
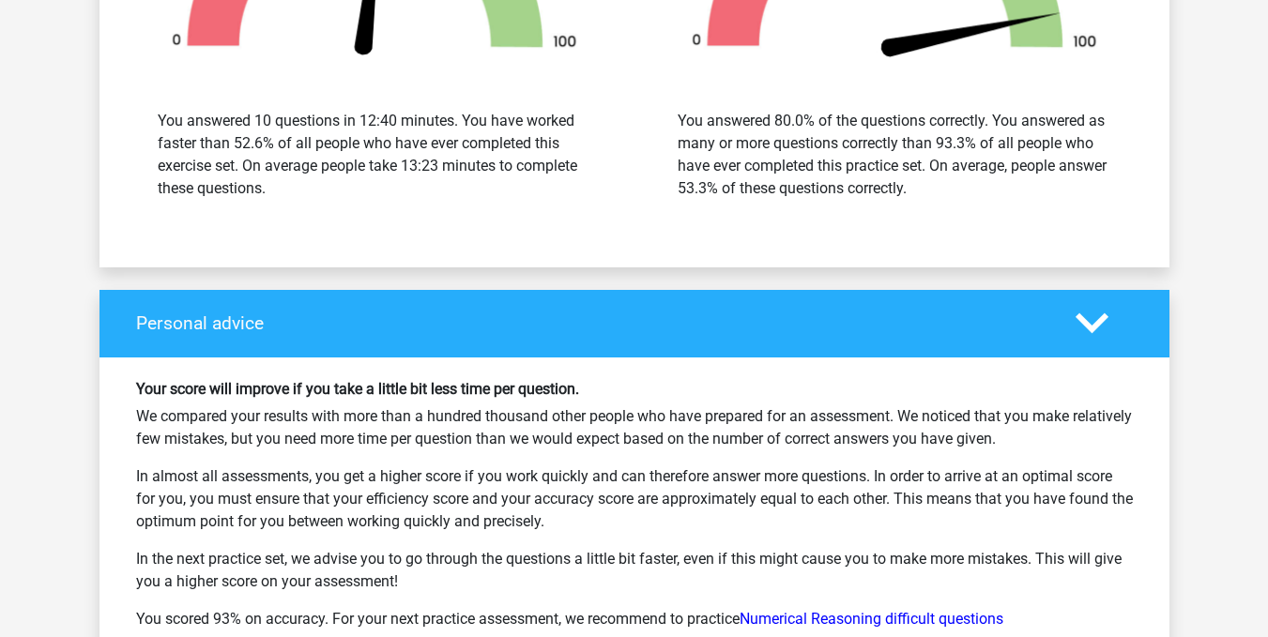
scroll to position [4048, 0]
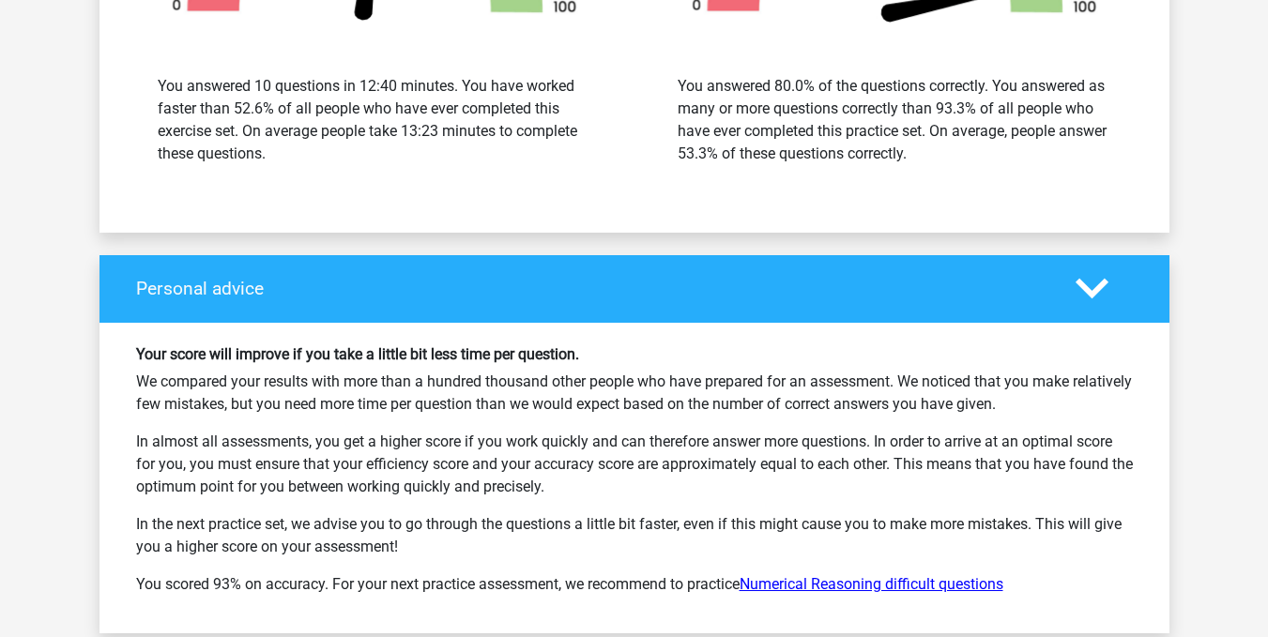
click at [934, 575] on link "Numerical Reasoning difficult questions" at bounding box center [872, 584] width 264 height 18
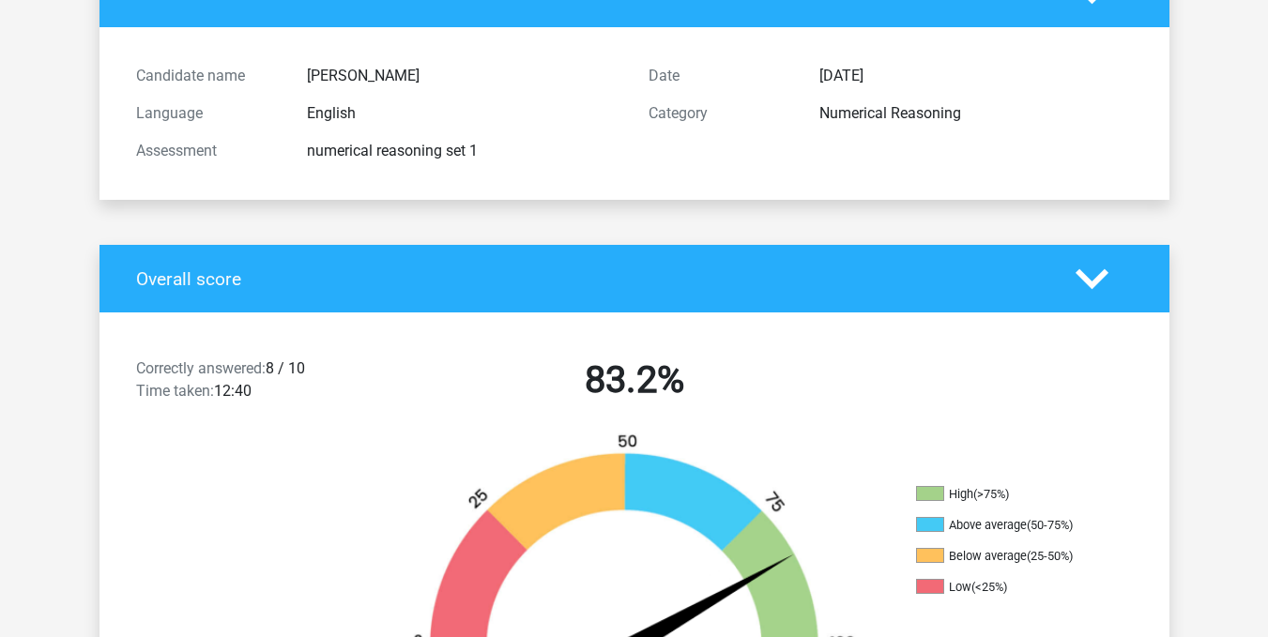
scroll to position [0, 0]
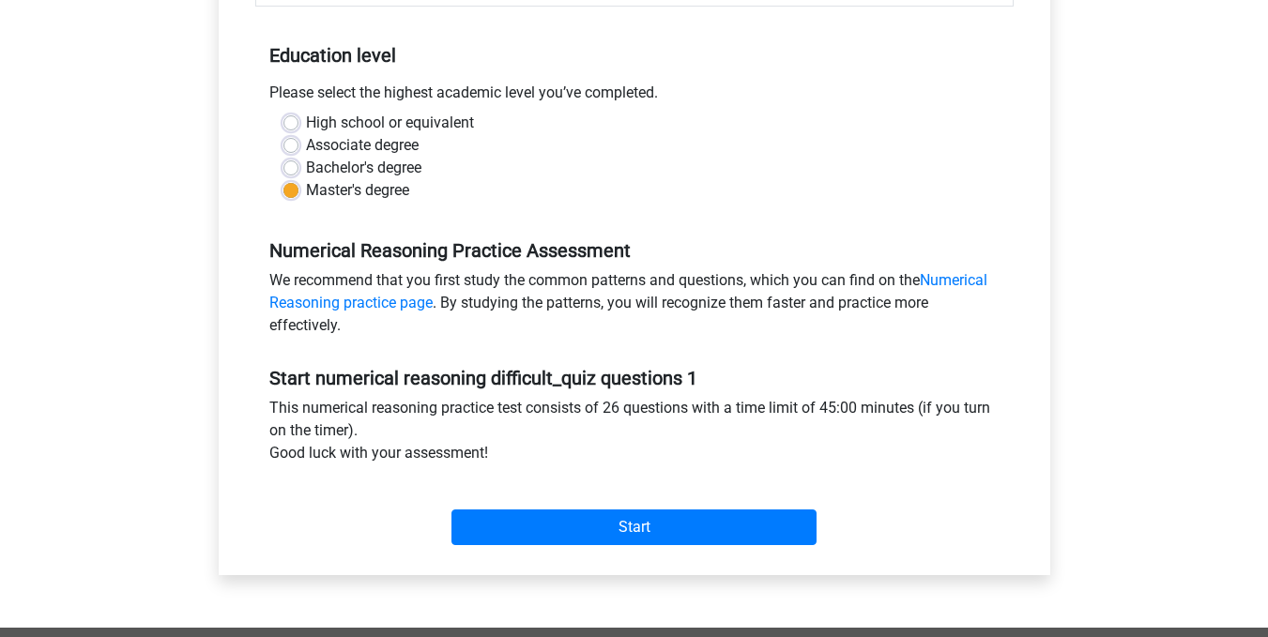
scroll to position [516, 0]
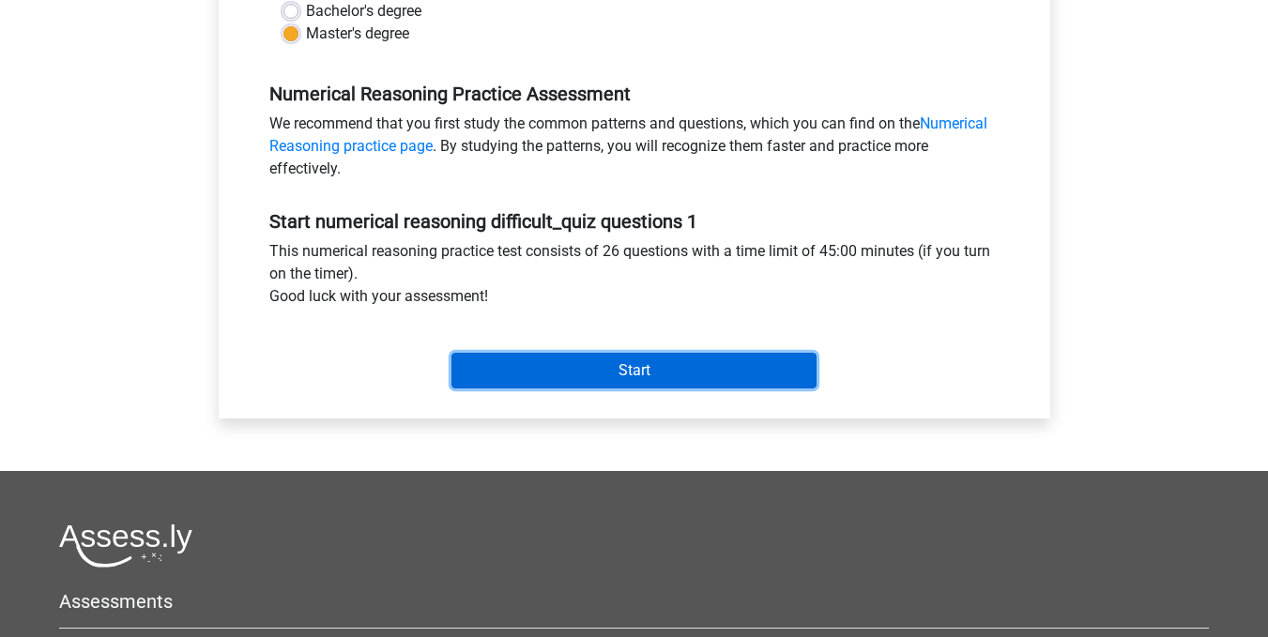
click at [770, 365] on input "Start" at bounding box center [633, 371] width 365 height 36
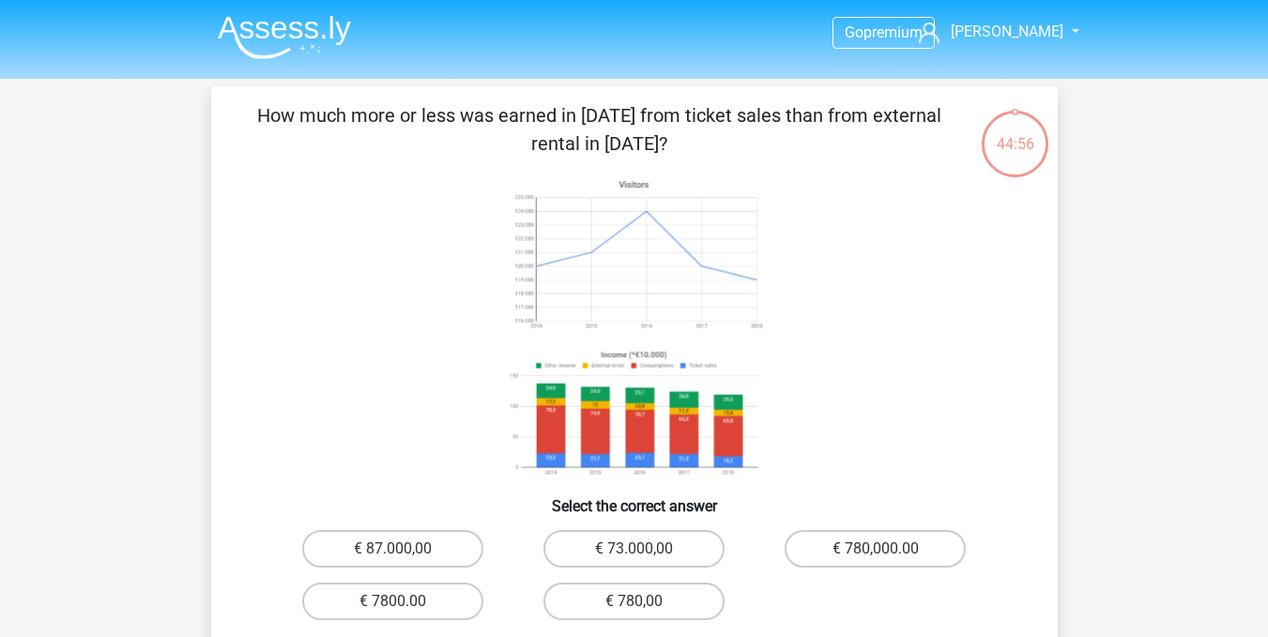
click at [588, 422] on icon at bounding box center [633, 412] width 263 height 137
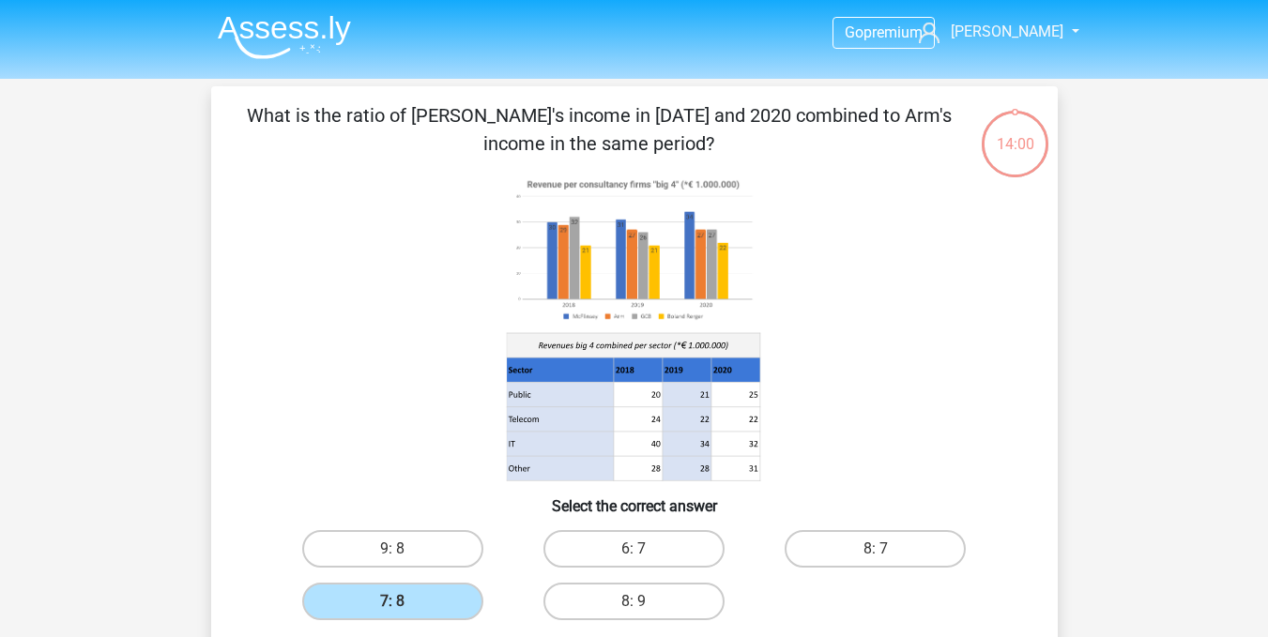
scroll to position [86, 0]
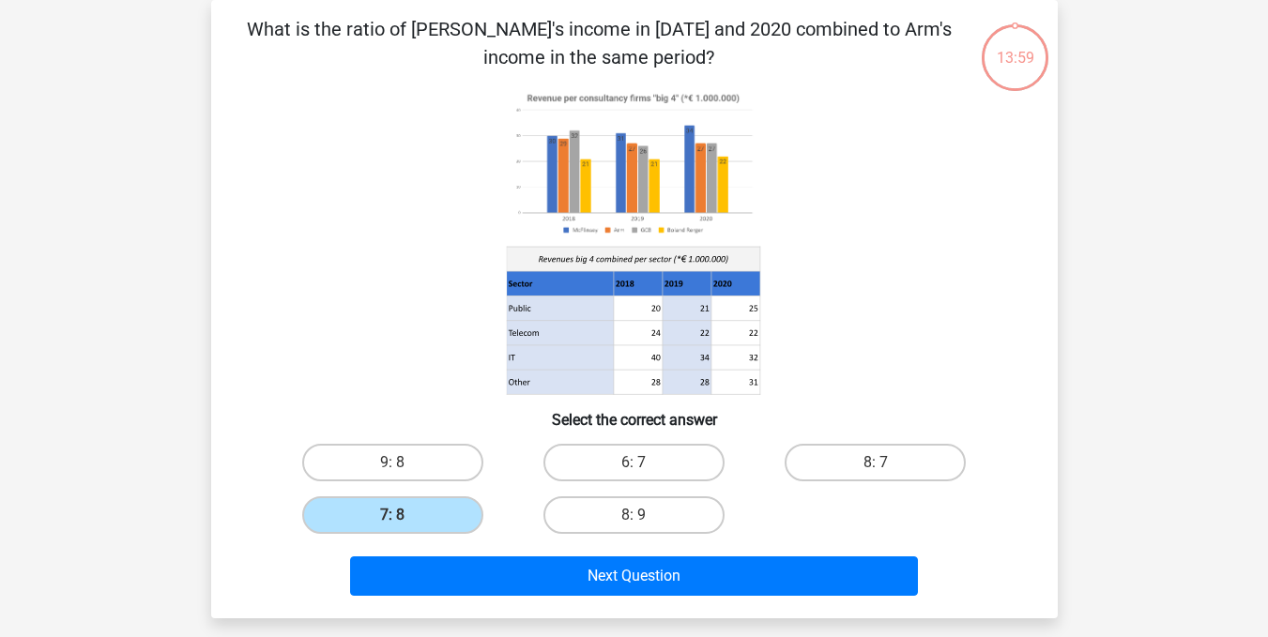
click at [670, 381] on icon at bounding box center [686, 382] width 49 height 24
click at [667, 376] on icon at bounding box center [686, 382] width 49 height 24
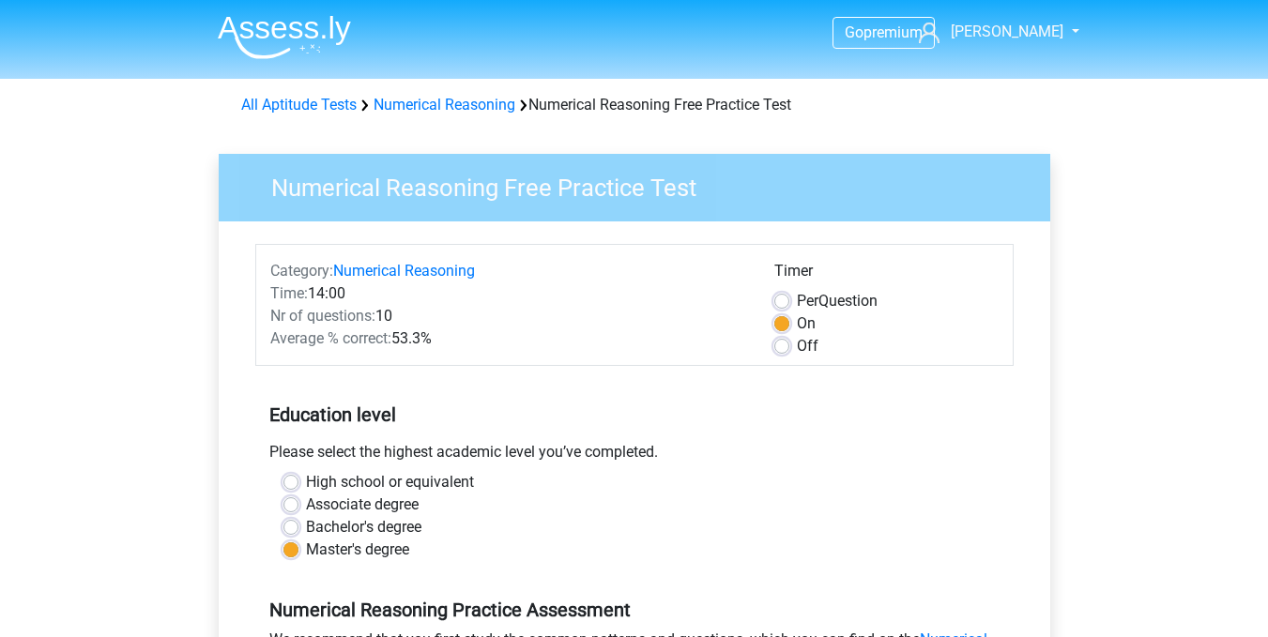
scroll to position [277, 0]
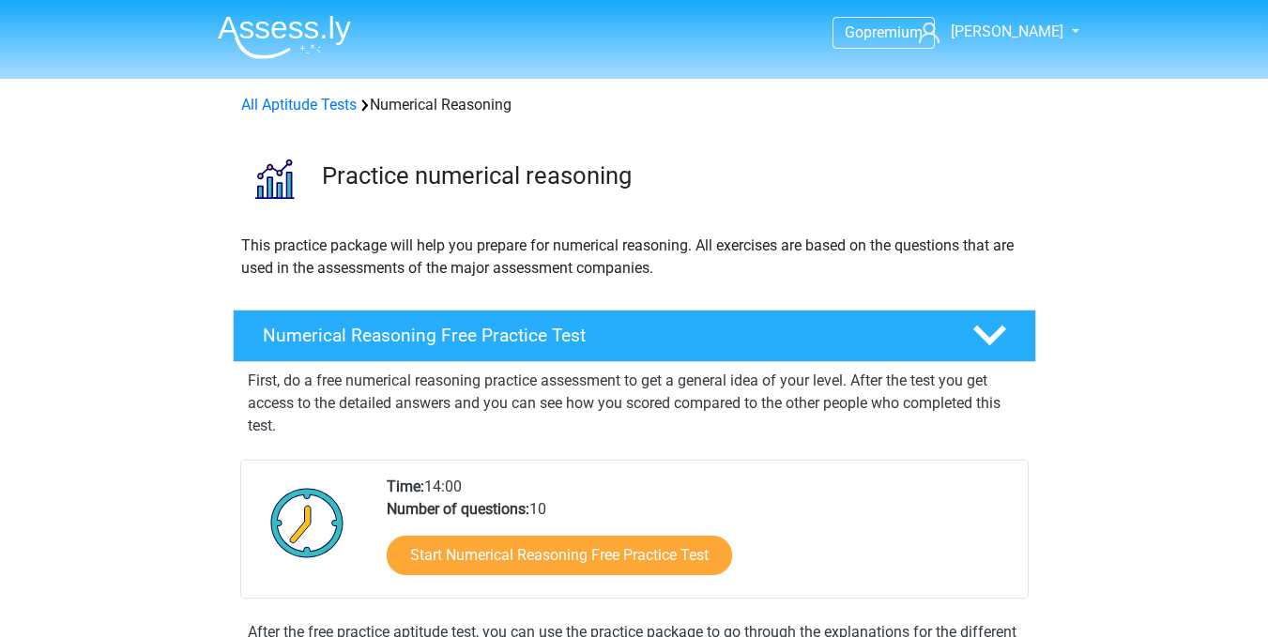
scroll to position [130, 0]
